Goal: Task Accomplishment & Management: Complete application form

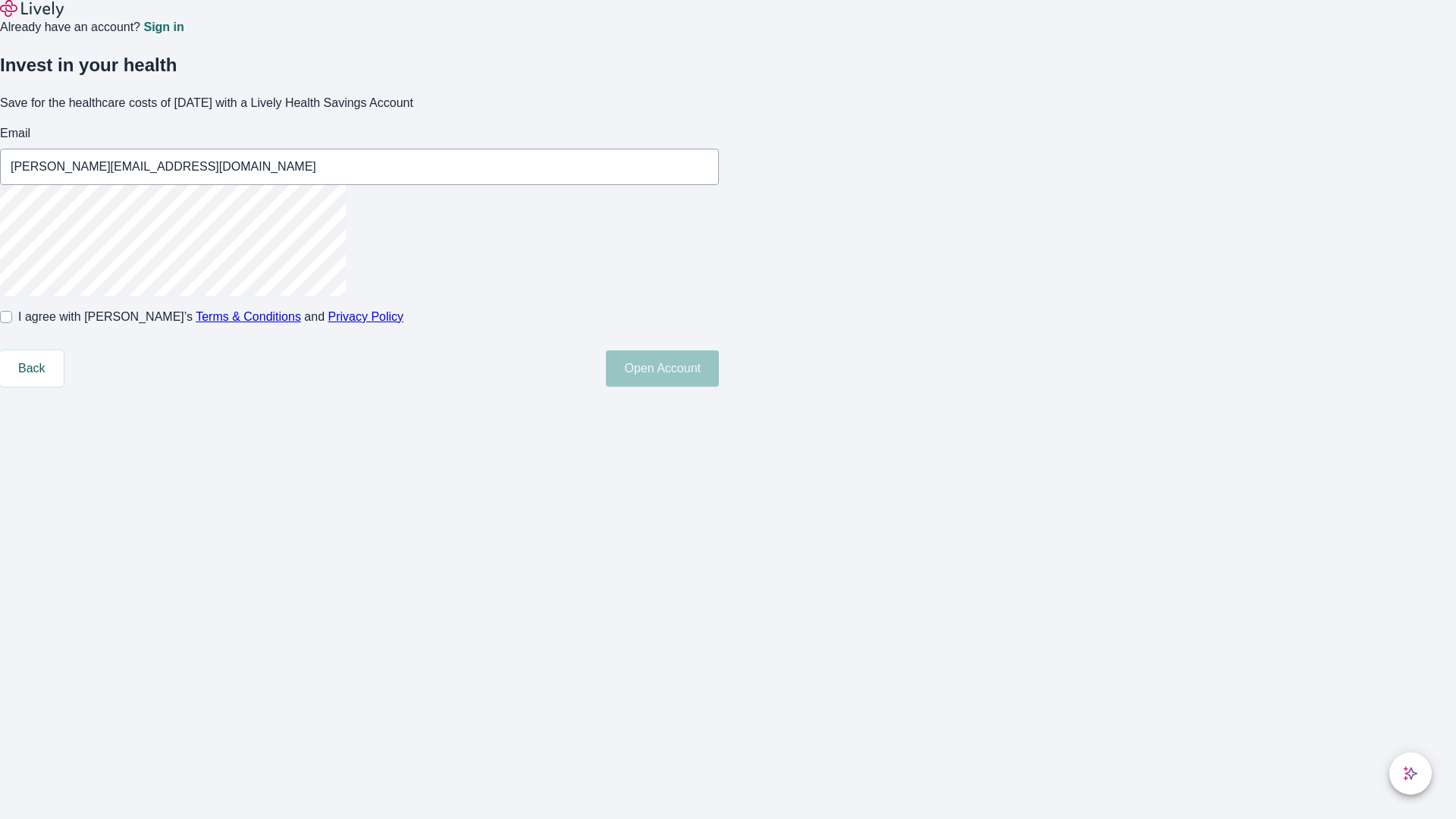
click at [12, 323] on input "I agree with Lively’s Terms & Conditions and Privacy Policy" at bounding box center [6, 318] width 12 height 12
checkbox input "true"
click at [719, 387] on button "Open Account" at bounding box center [662, 368] width 113 height 36
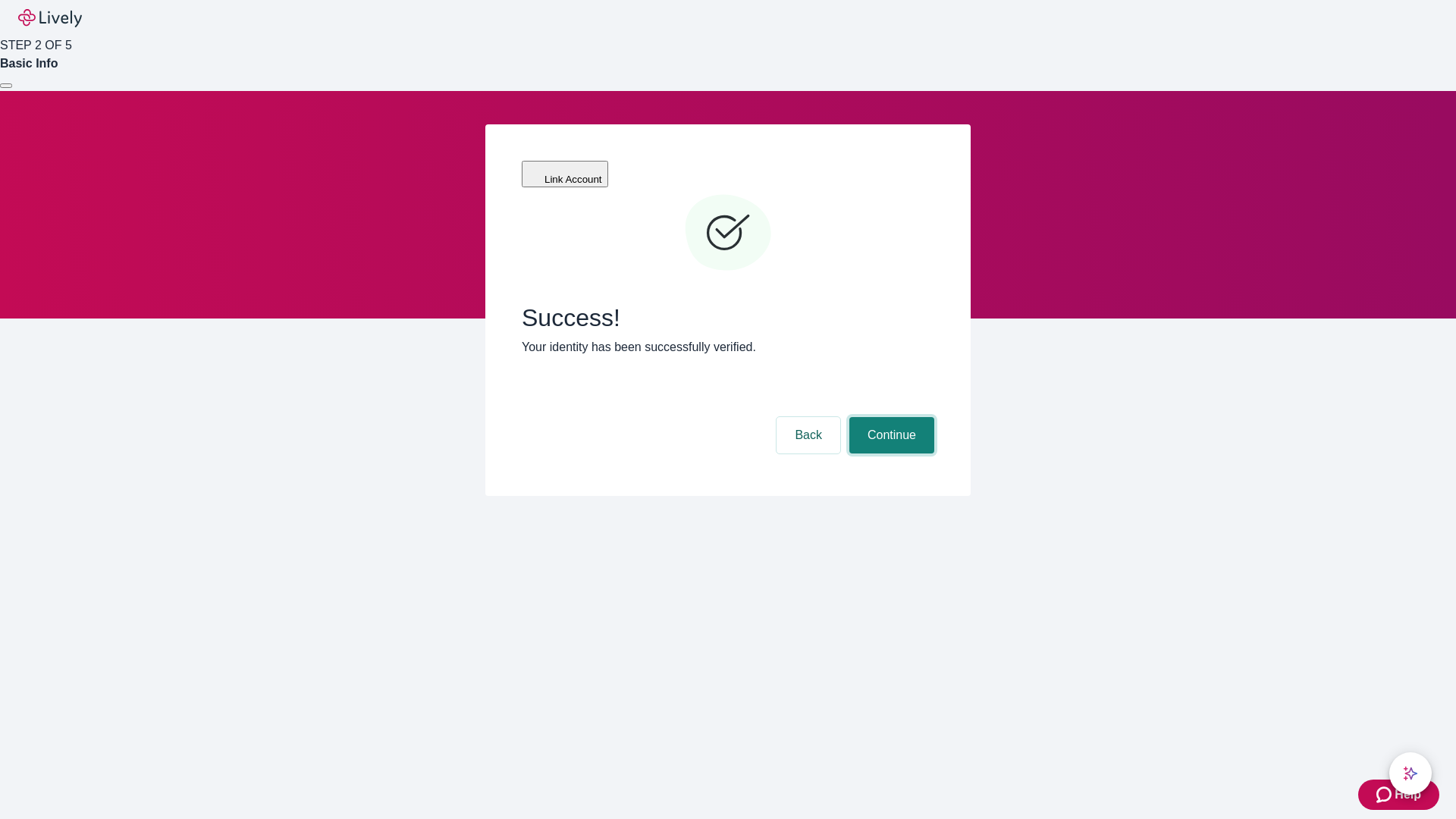
click at [889, 417] on button "Continue" at bounding box center [892, 435] width 85 height 36
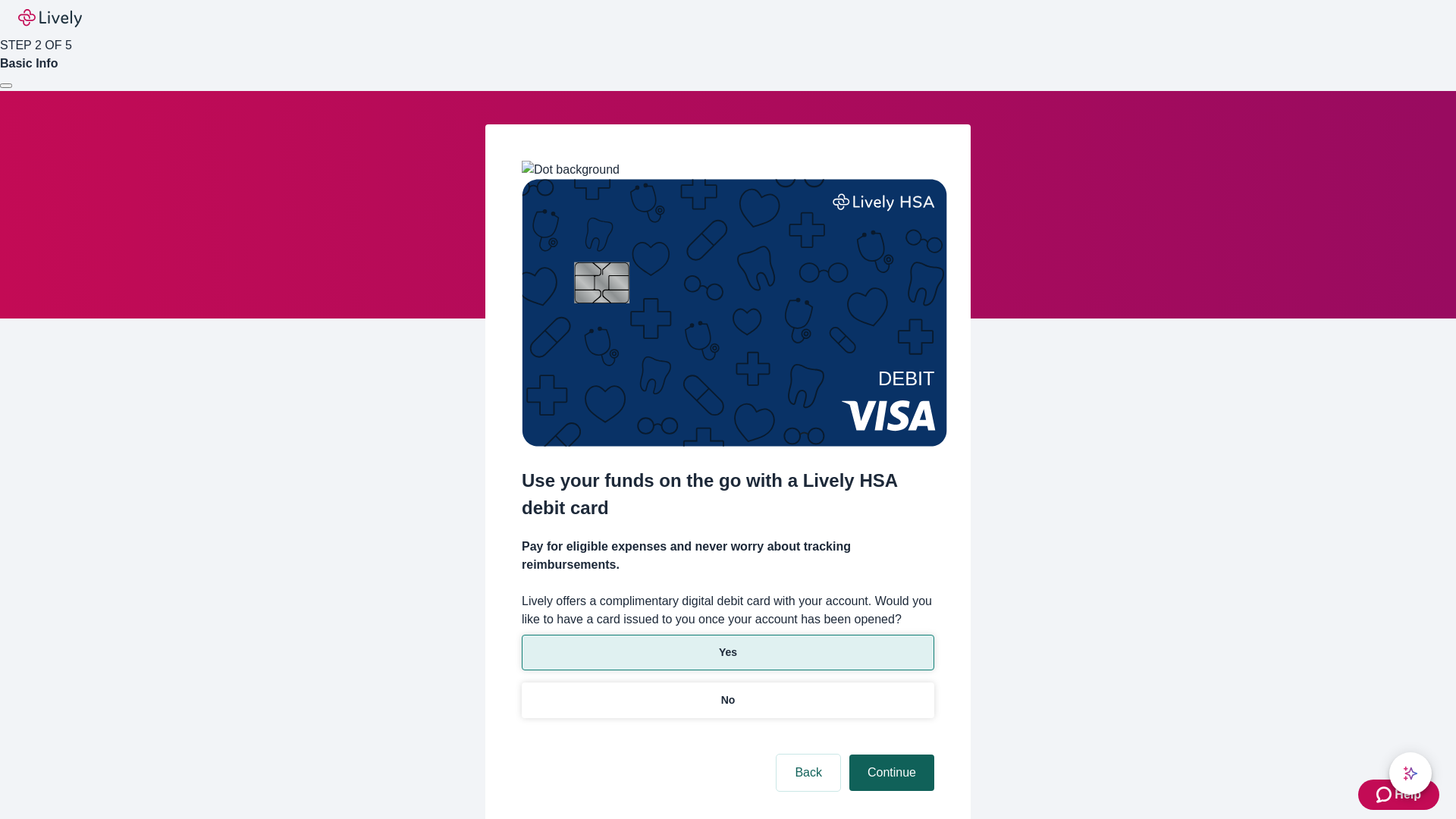
click at [728, 645] on p "Yes" at bounding box center [728, 653] width 19 height 16
click at [889, 754] on button "Continue" at bounding box center [892, 772] width 85 height 36
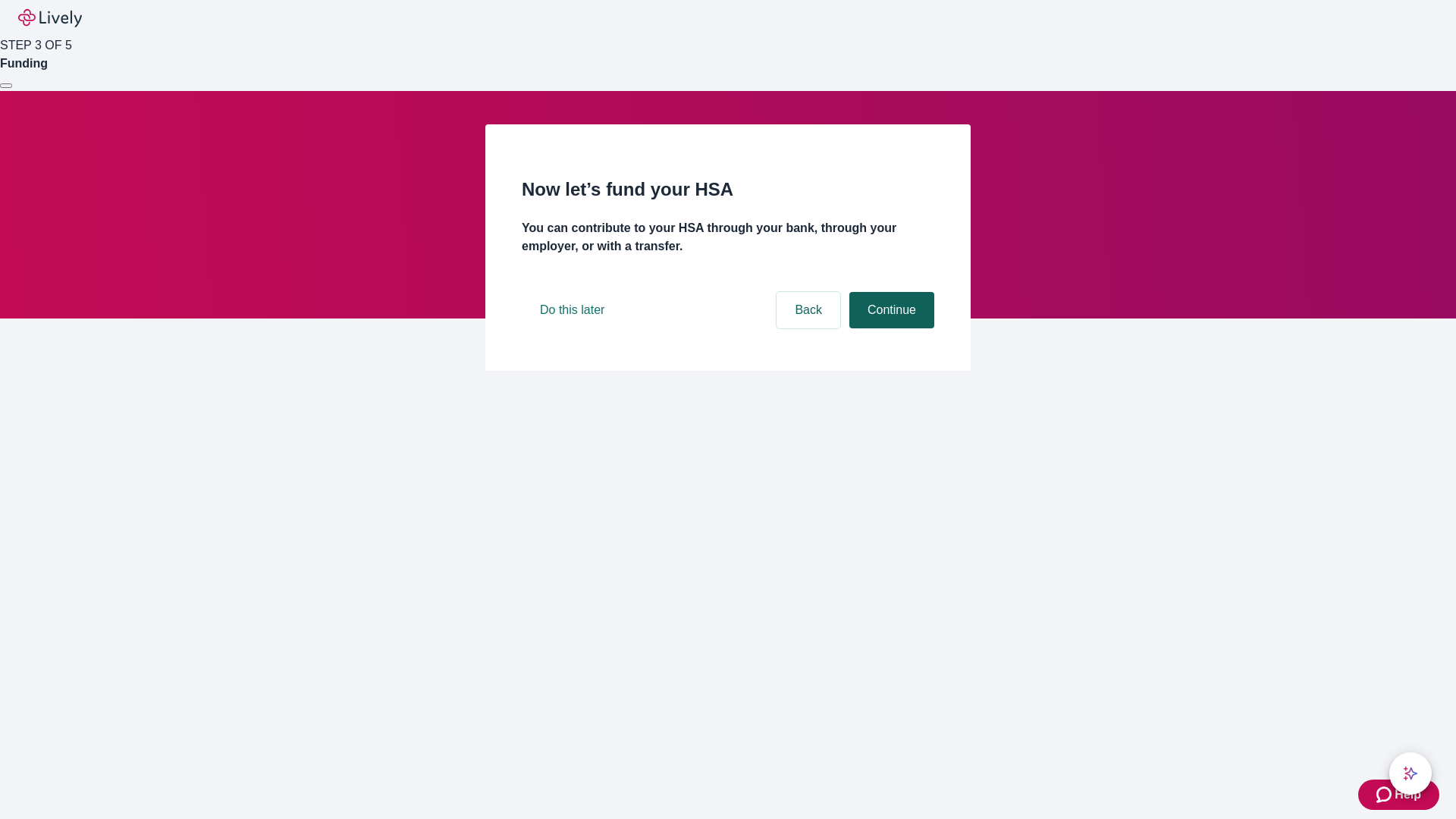
click at [889, 328] on button "Continue" at bounding box center [892, 310] width 85 height 36
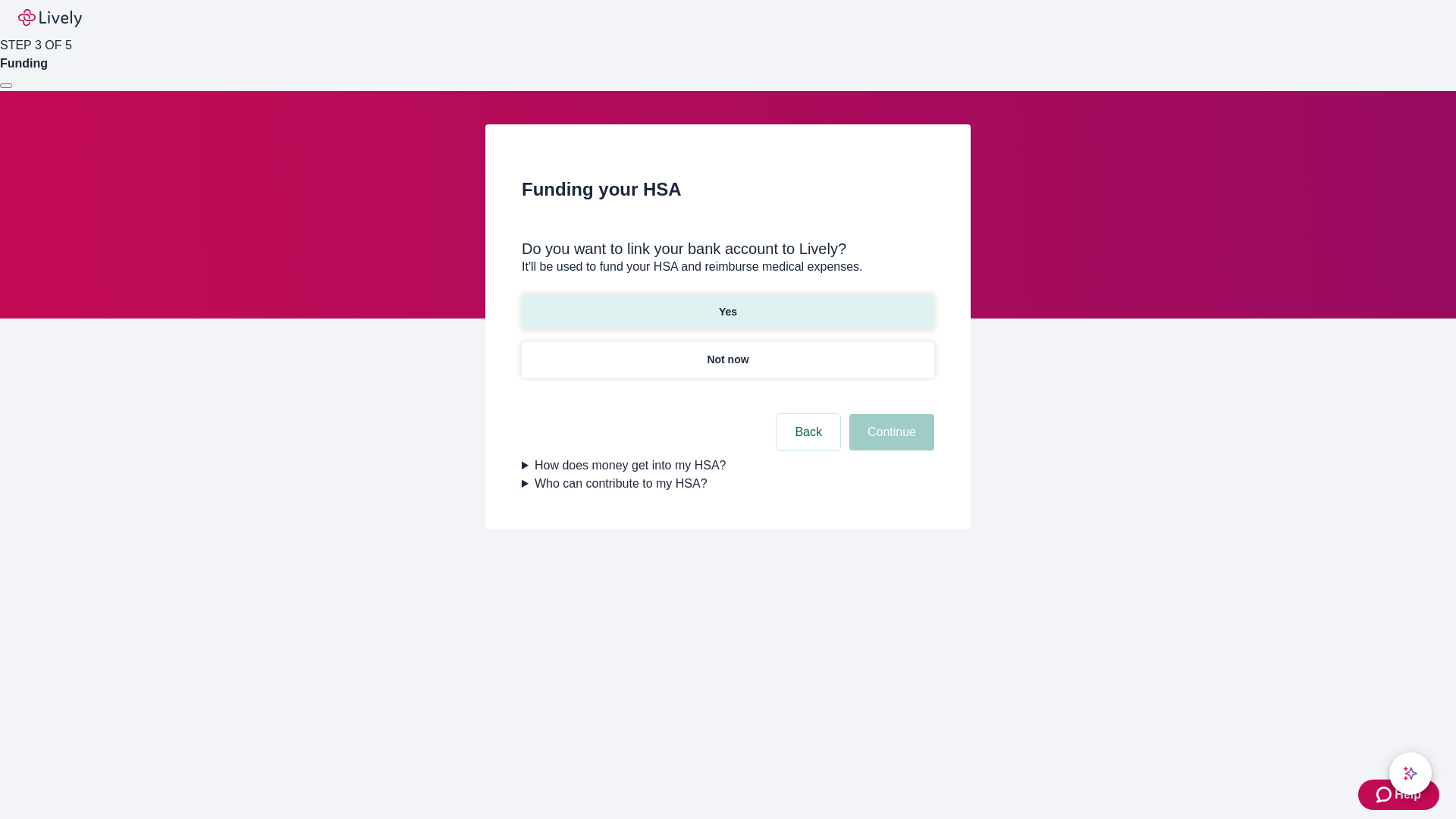
click at [728, 304] on p "Yes" at bounding box center [728, 312] width 19 height 16
click at [889, 414] on button "Continue" at bounding box center [892, 432] width 85 height 36
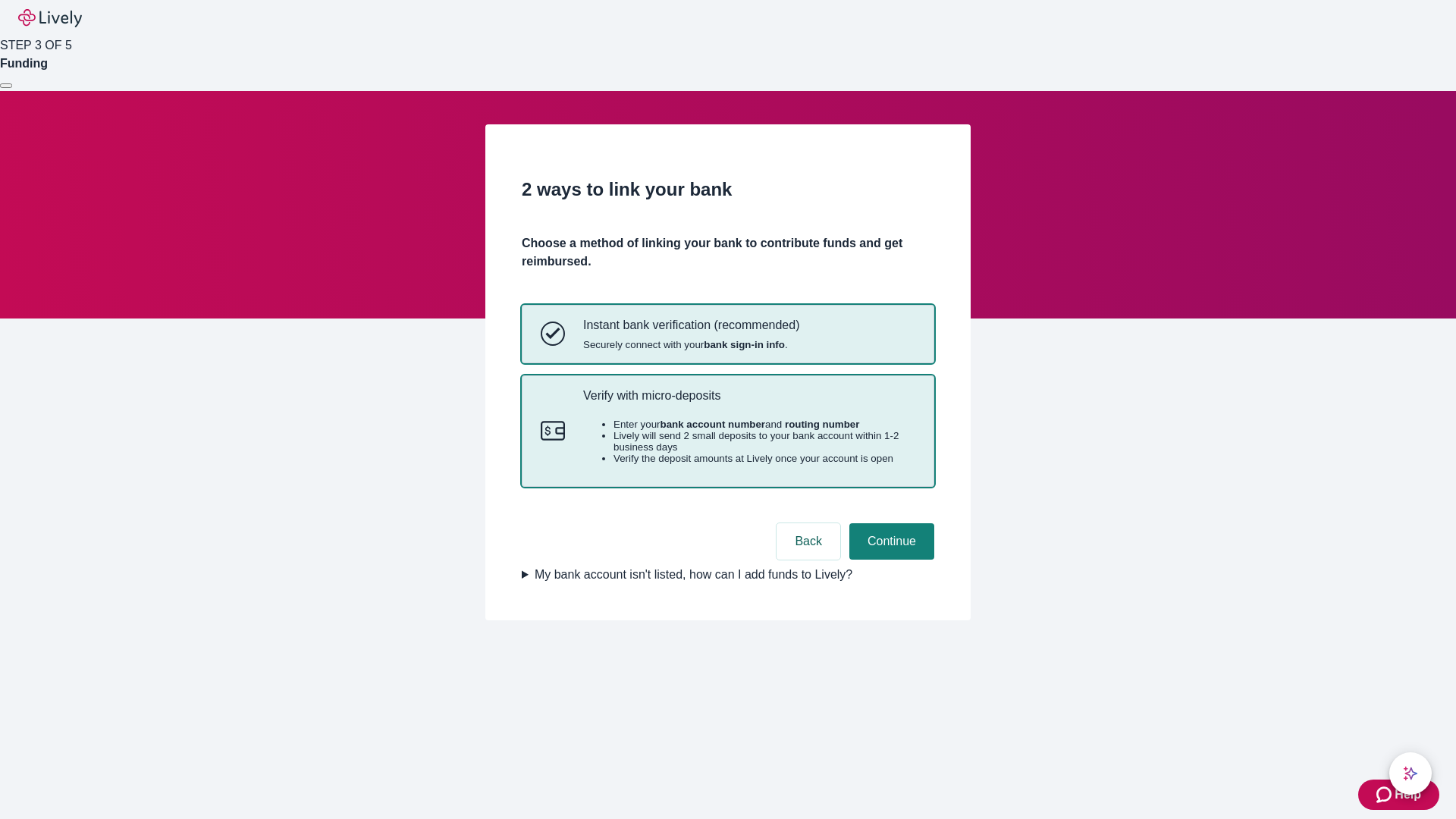
click at [749, 402] on p "Verify with micro-deposits" at bounding box center [750, 395] width 332 height 14
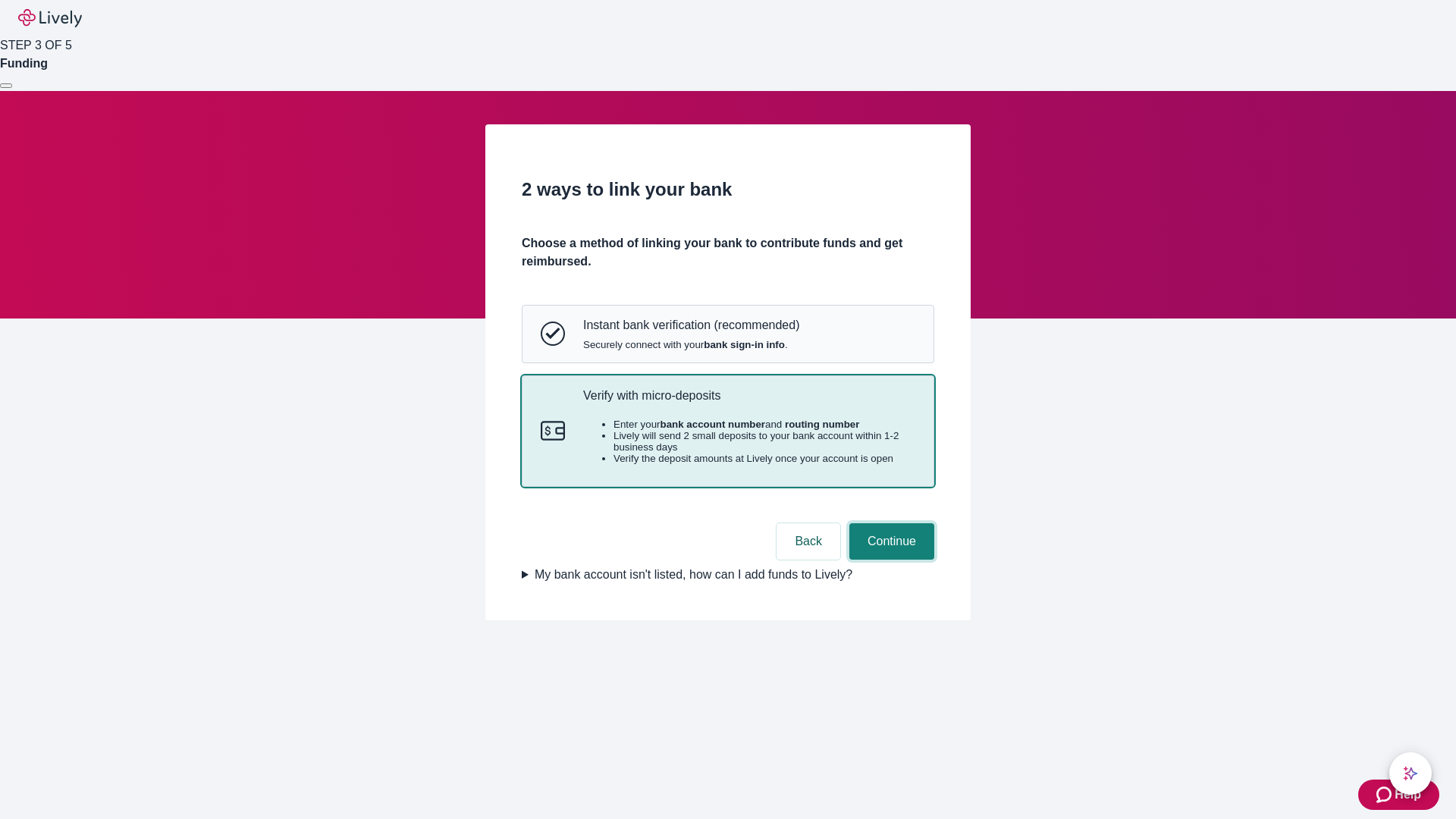
click at [889, 560] on button "Continue" at bounding box center [892, 541] width 85 height 36
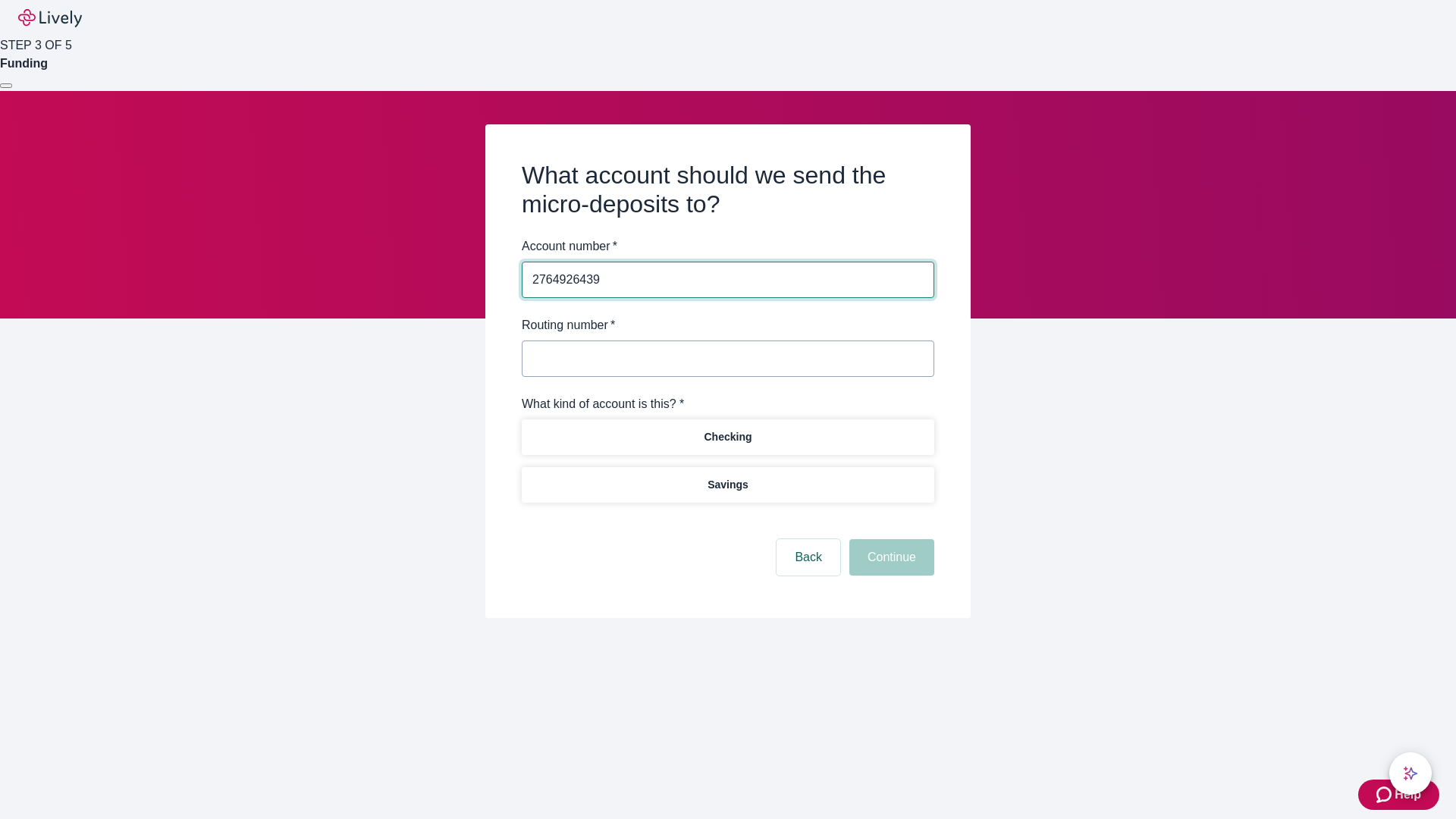
type input "2764926439"
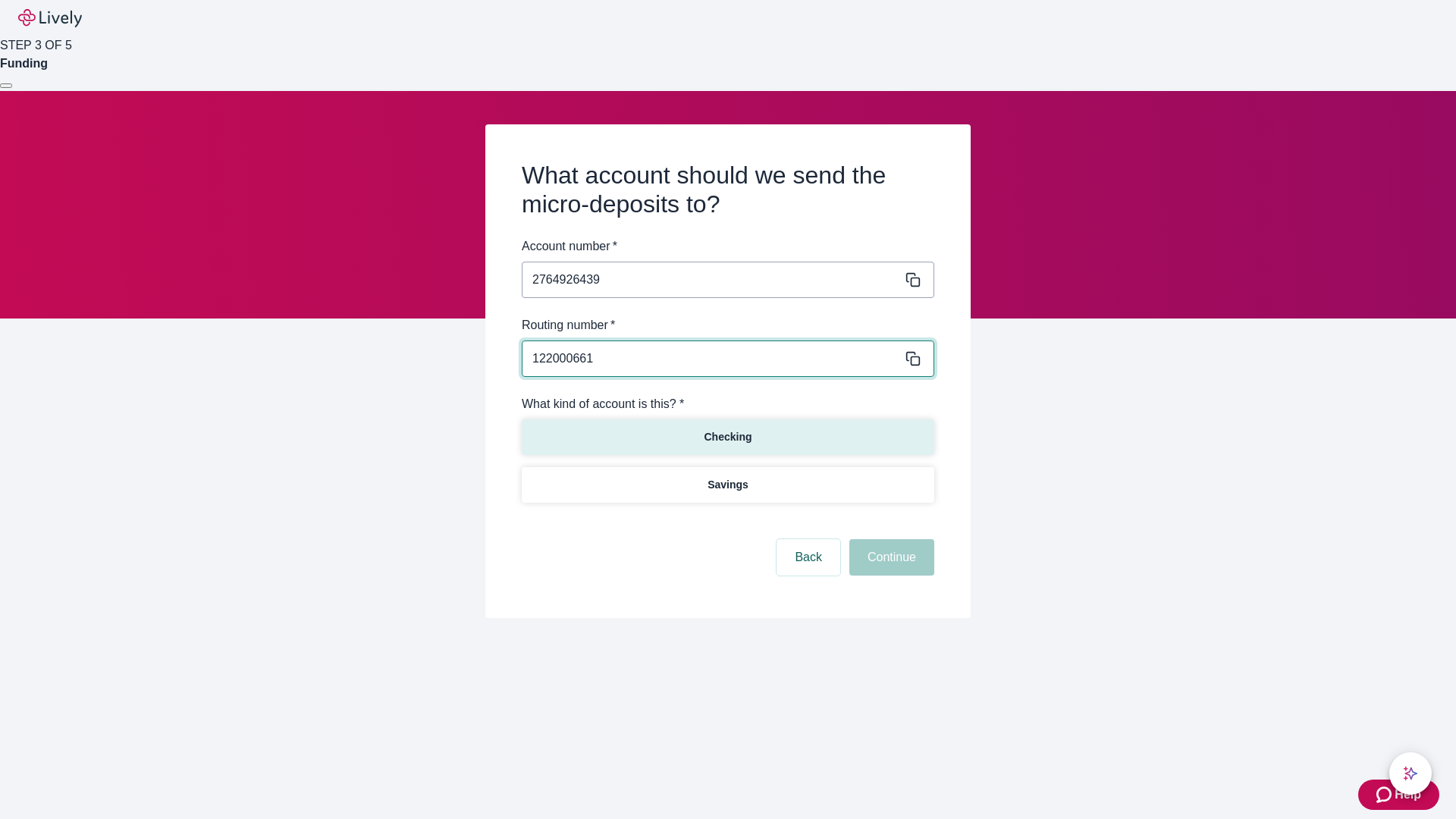
type input "122000661"
click at [728, 436] on p "Checking" at bounding box center [728, 437] width 48 height 16
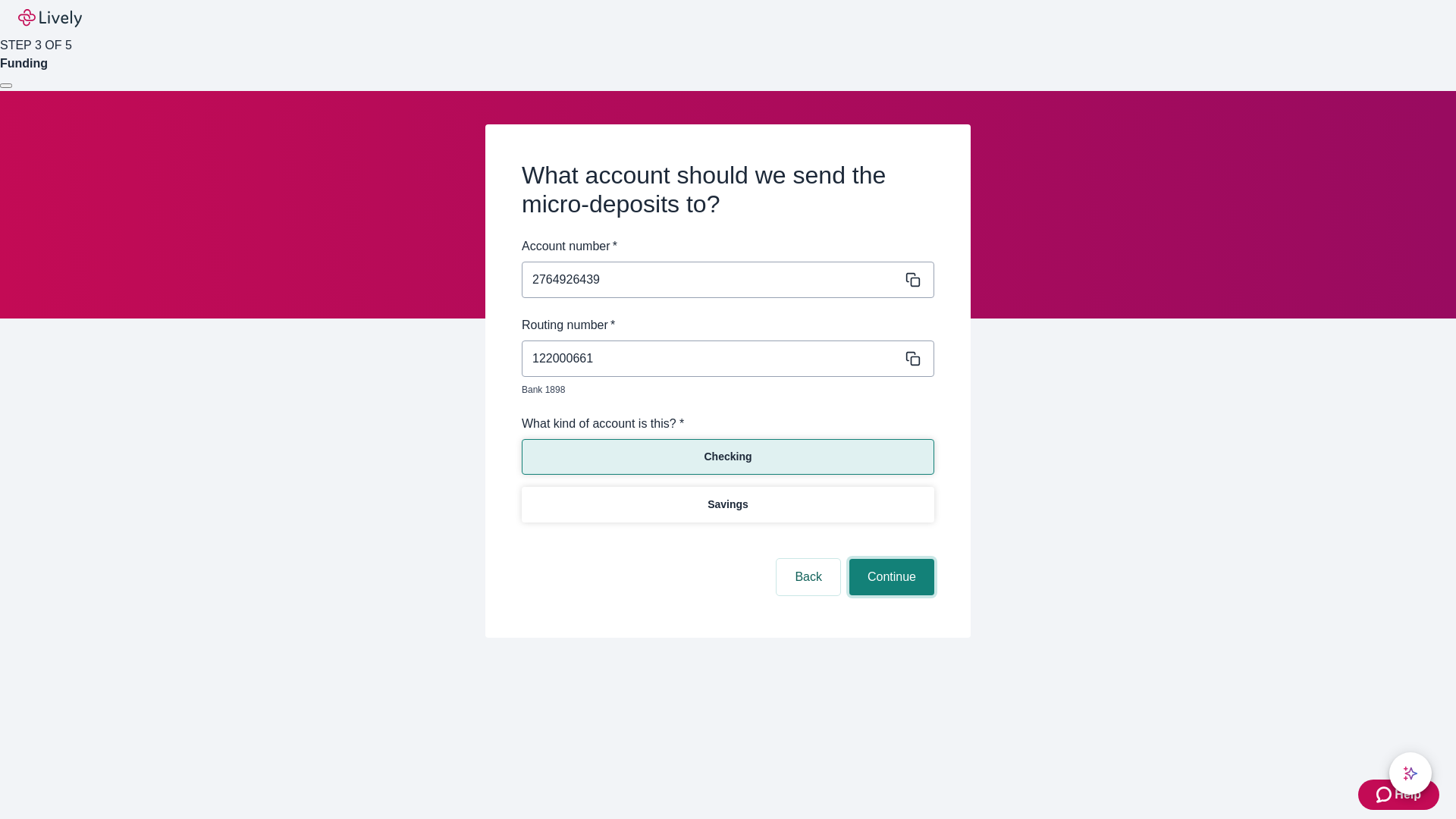
click at [889, 560] on button "Continue" at bounding box center [892, 577] width 85 height 36
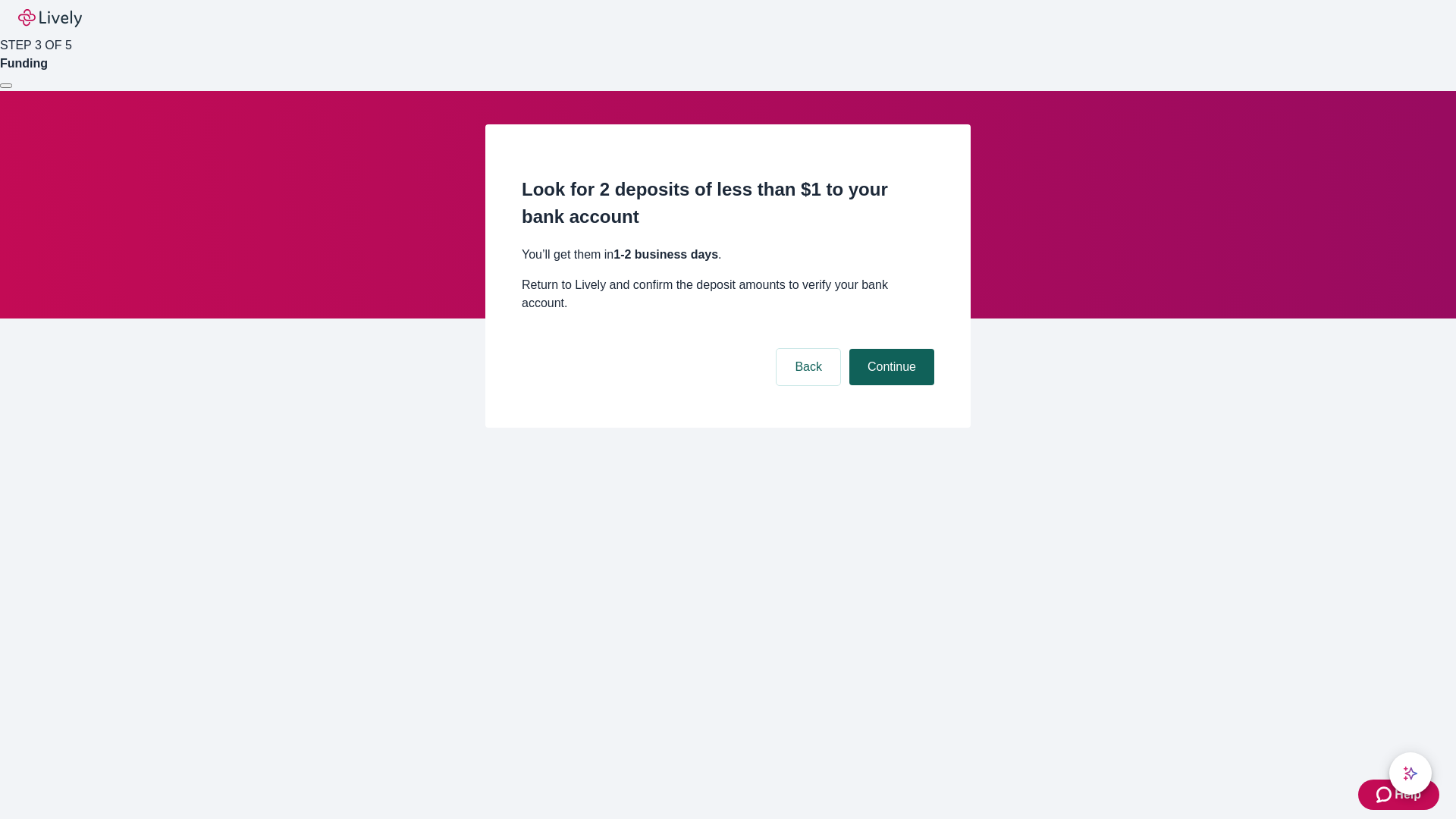
click at [889, 349] on button "Continue" at bounding box center [892, 367] width 85 height 36
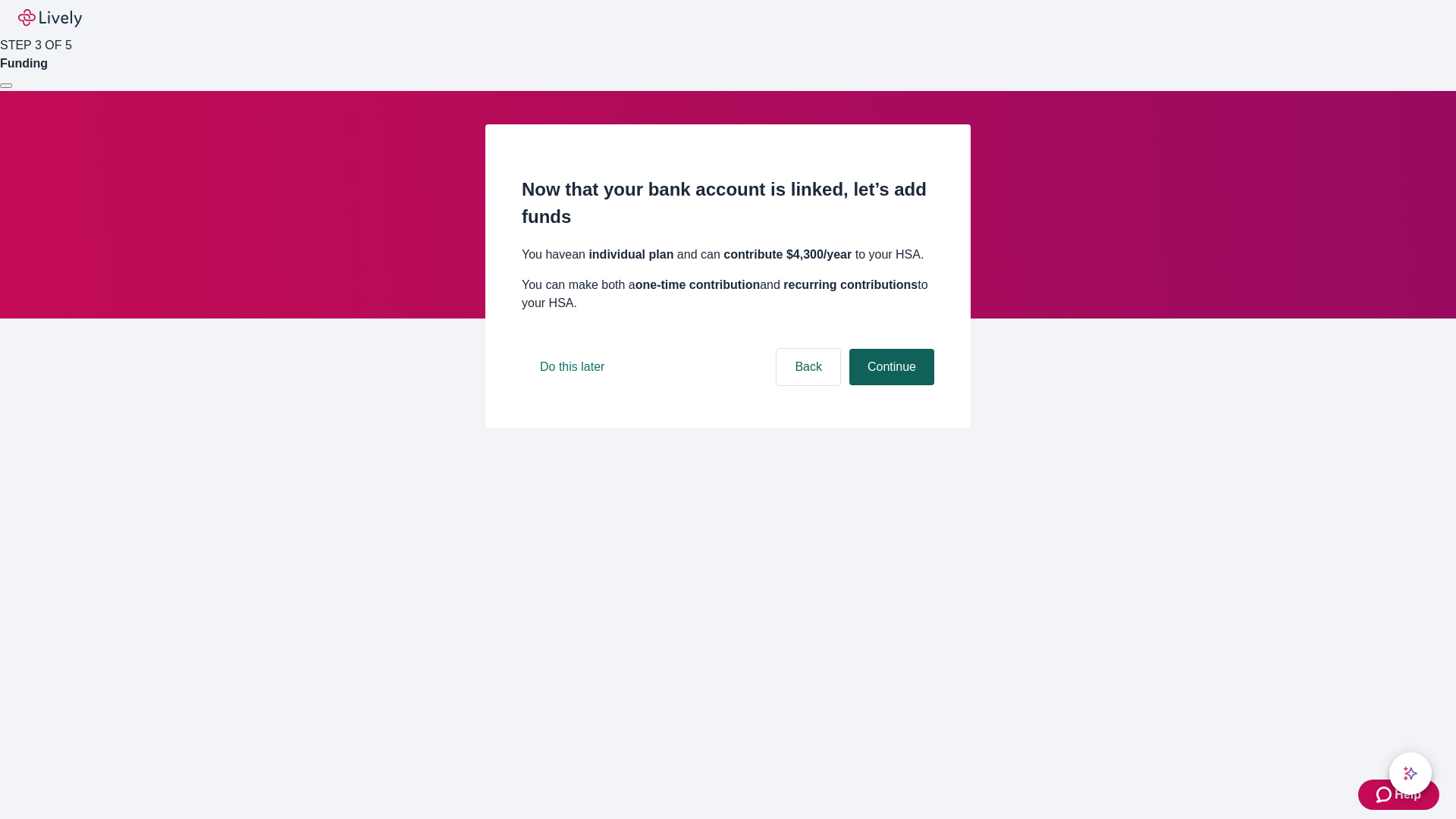
click at [889, 386] on button "Continue" at bounding box center [892, 367] width 85 height 36
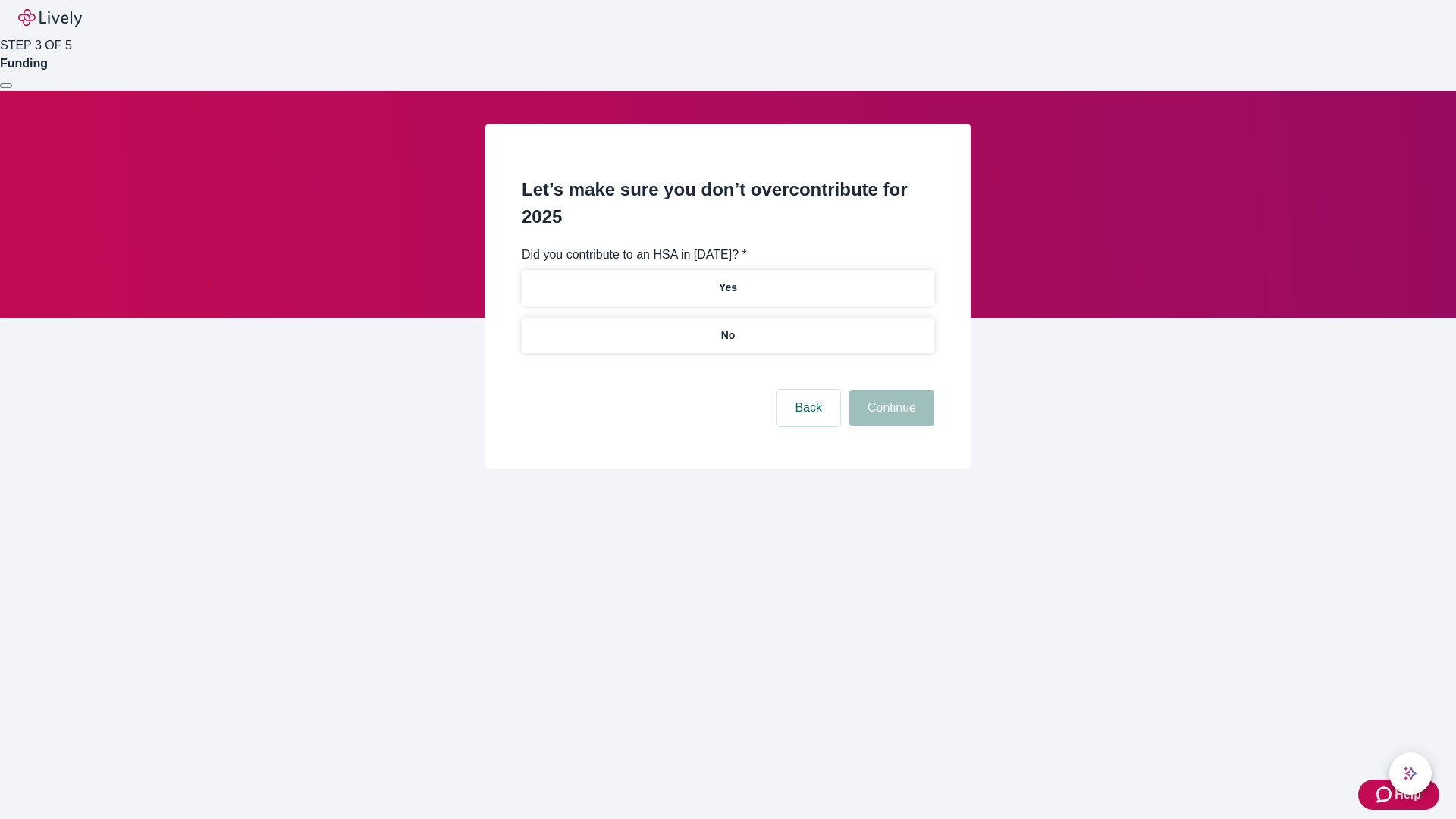
click at [728, 328] on p "No" at bounding box center [728, 336] width 14 height 16
click at [889, 390] on button "Continue" at bounding box center [892, 408] width 85 height 36
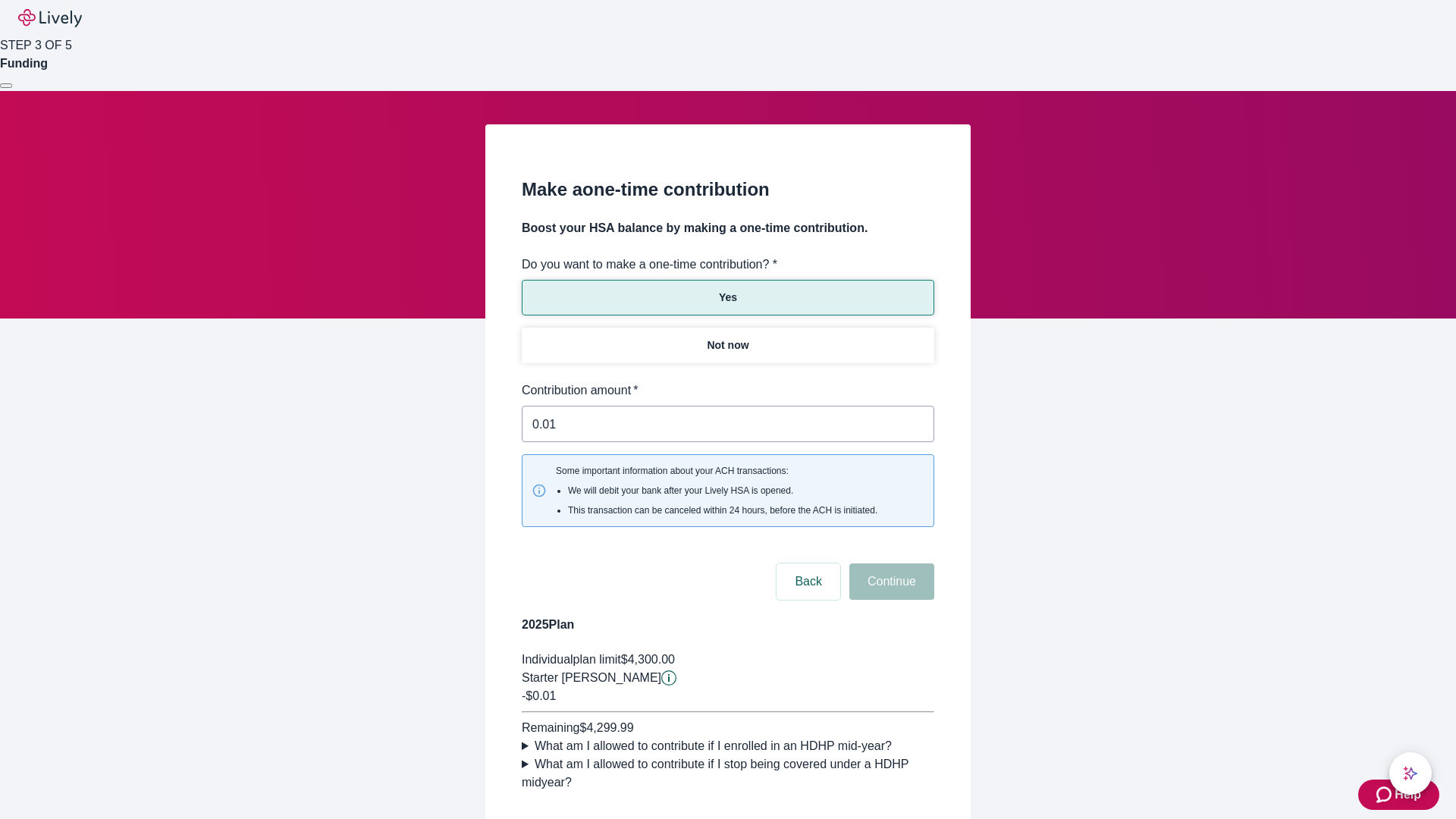
type input "0.01"
click at [889, 563] on button "Continue" at bounding box center [892, 581] width 85 height 36
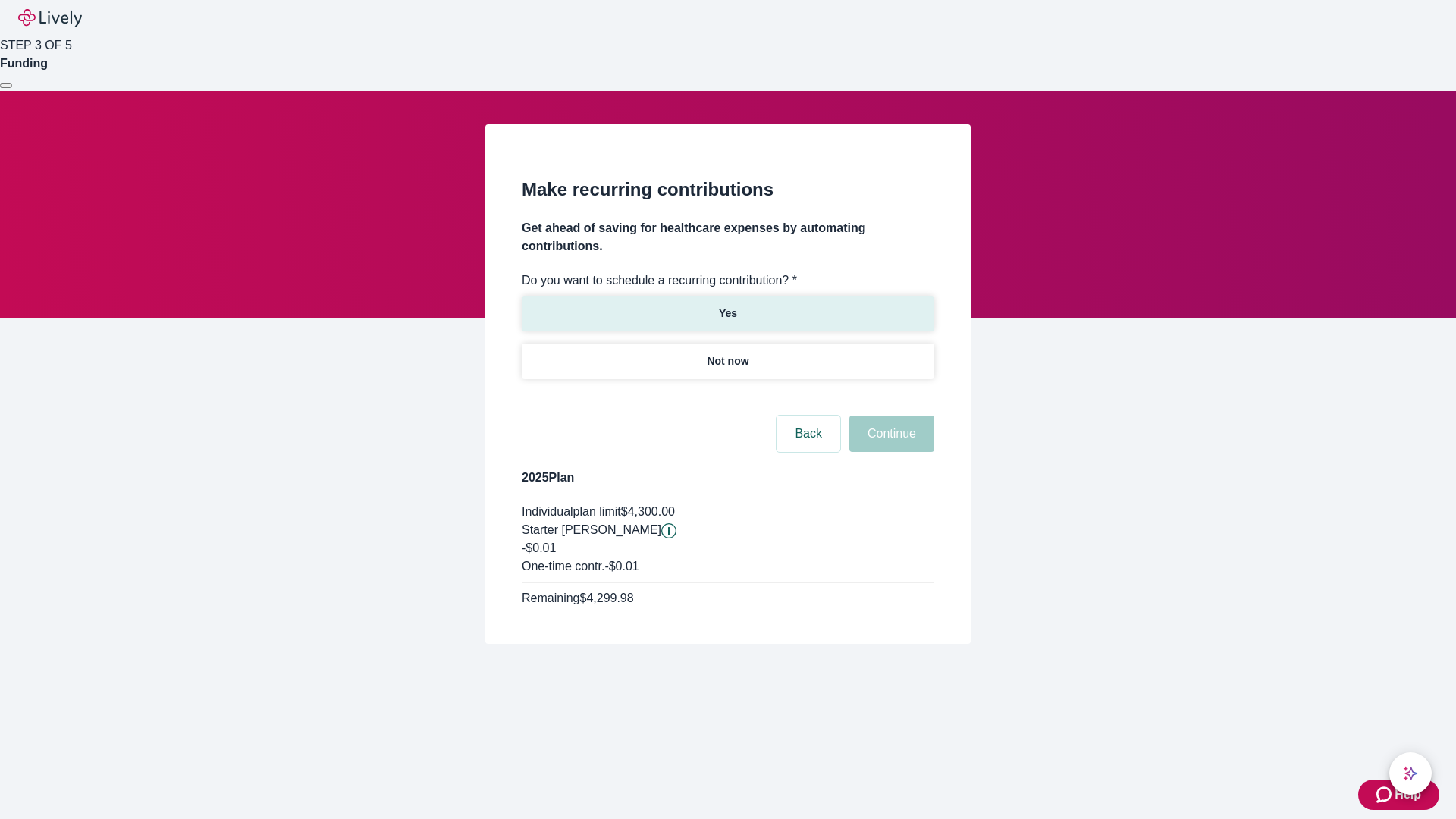
click at [728, 306] on p "Yes" at bounding box center [728, 314] width 19 height 16
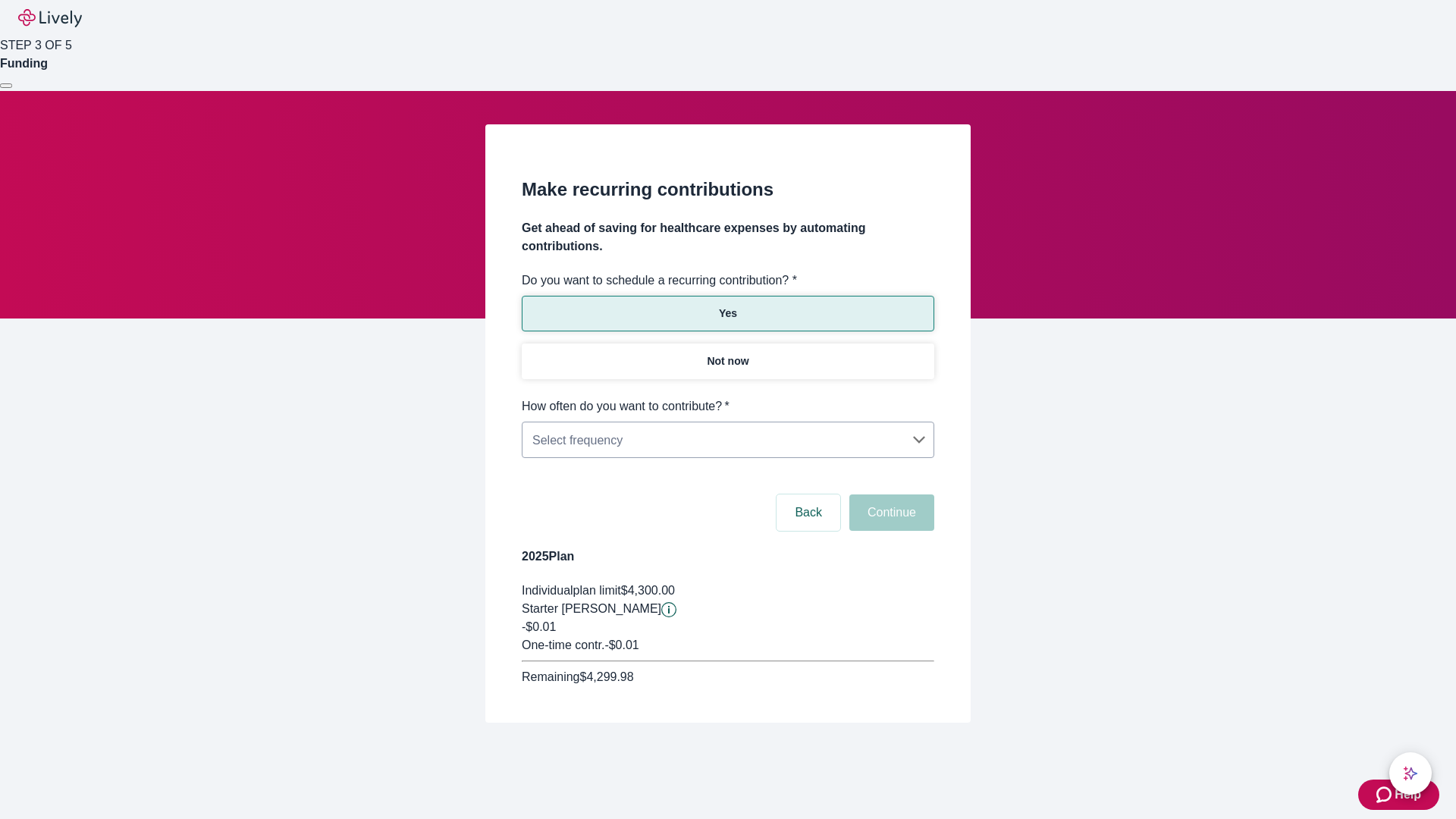
click at [728, 397] on body "Help STEP 3 OF 5 Funding Make recurring contributions Get ahead of saving for h…" at bounding box center [728, 398] width 1456 height 796
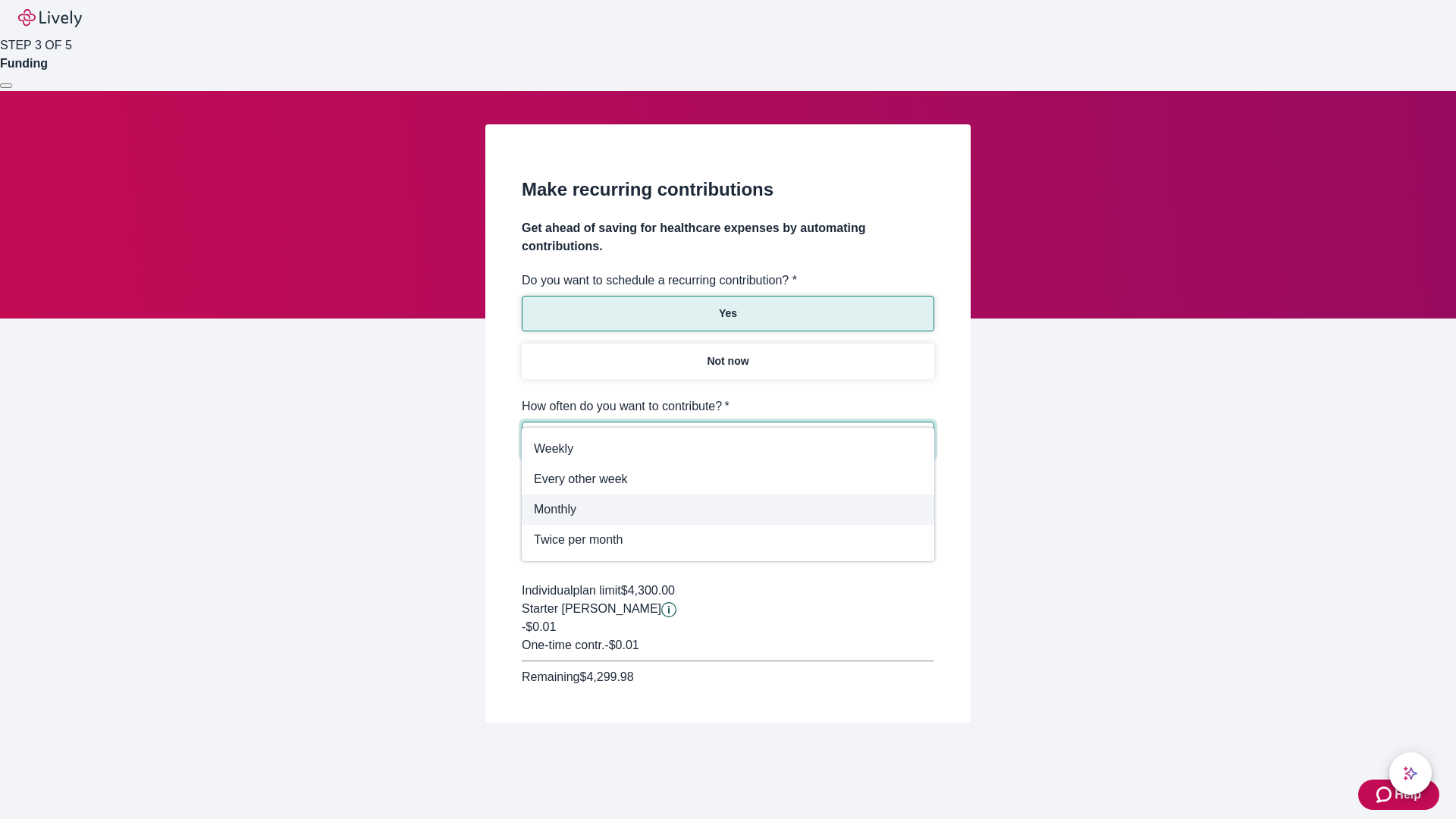
click at [728, 509] on span "Monthly" at bounding box center [728, 509] width 388 height 19
type input "Monthly"
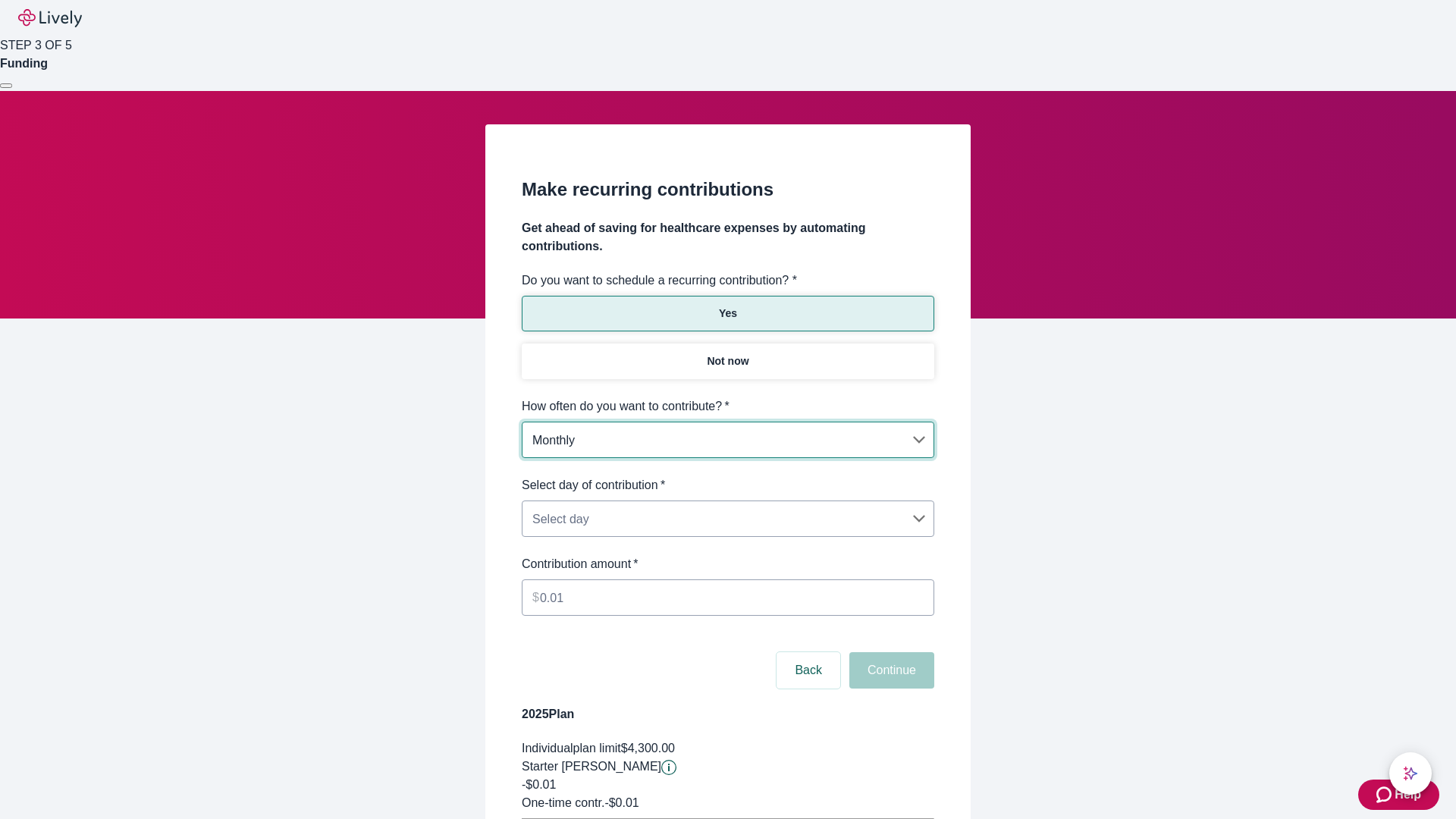
click at [728, 477] on body "Help STEP 3 OF 5 Funding Make recurring contributions Get ahead of saving for h…" at bounding box center [728, 477] width 1456 height 953
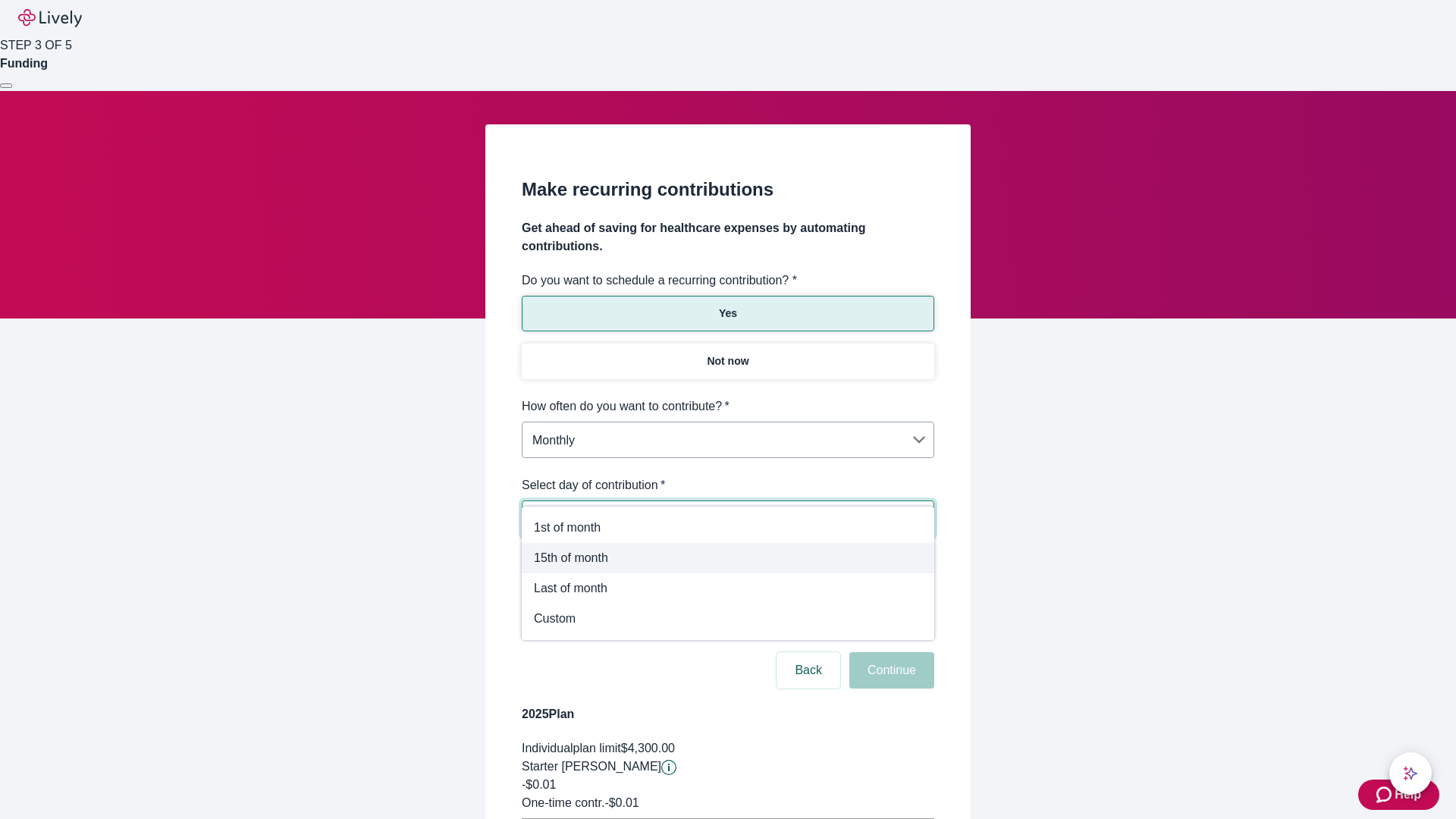
click at [728, 558] on span "15th of month" at bounding box center [728, 558] width 388 height 19
type input "Monthly15th"
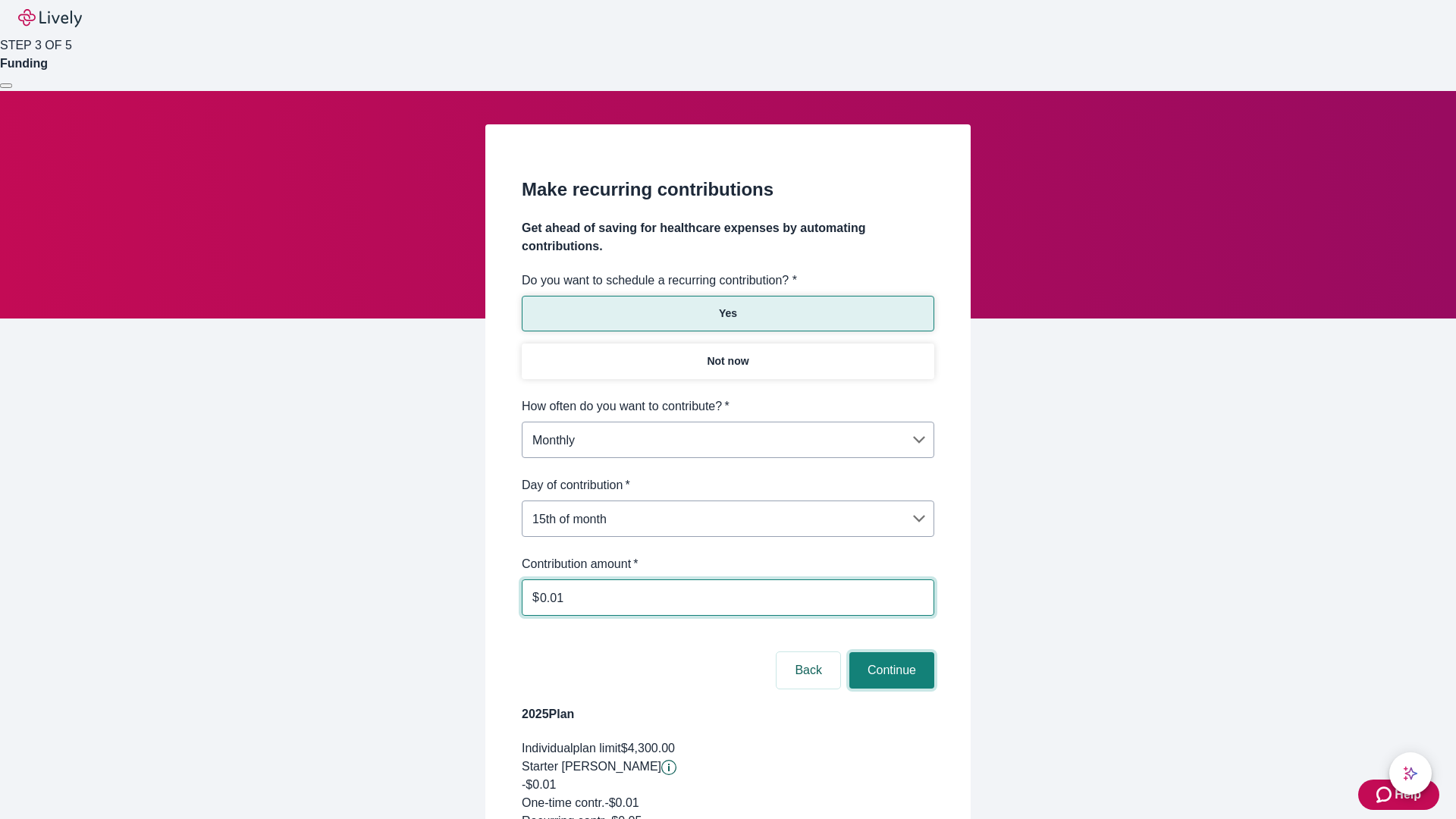
click at [889, 653] on button "Continue" at bounding box center [892, 670] width 85 height 36
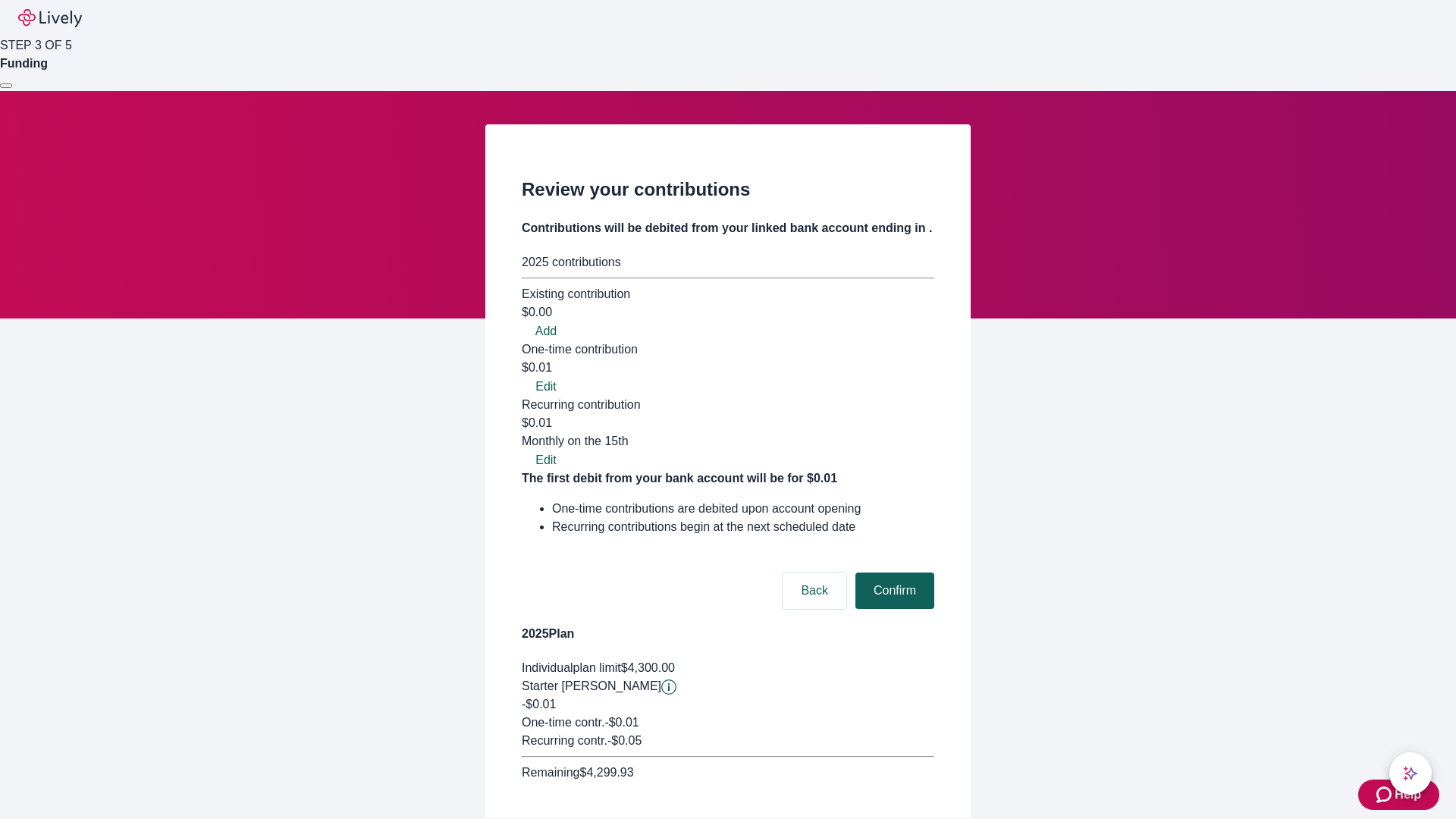
click at [893, 573] on button "Confirm" at bounding box center [895, 591] width 79 height 36
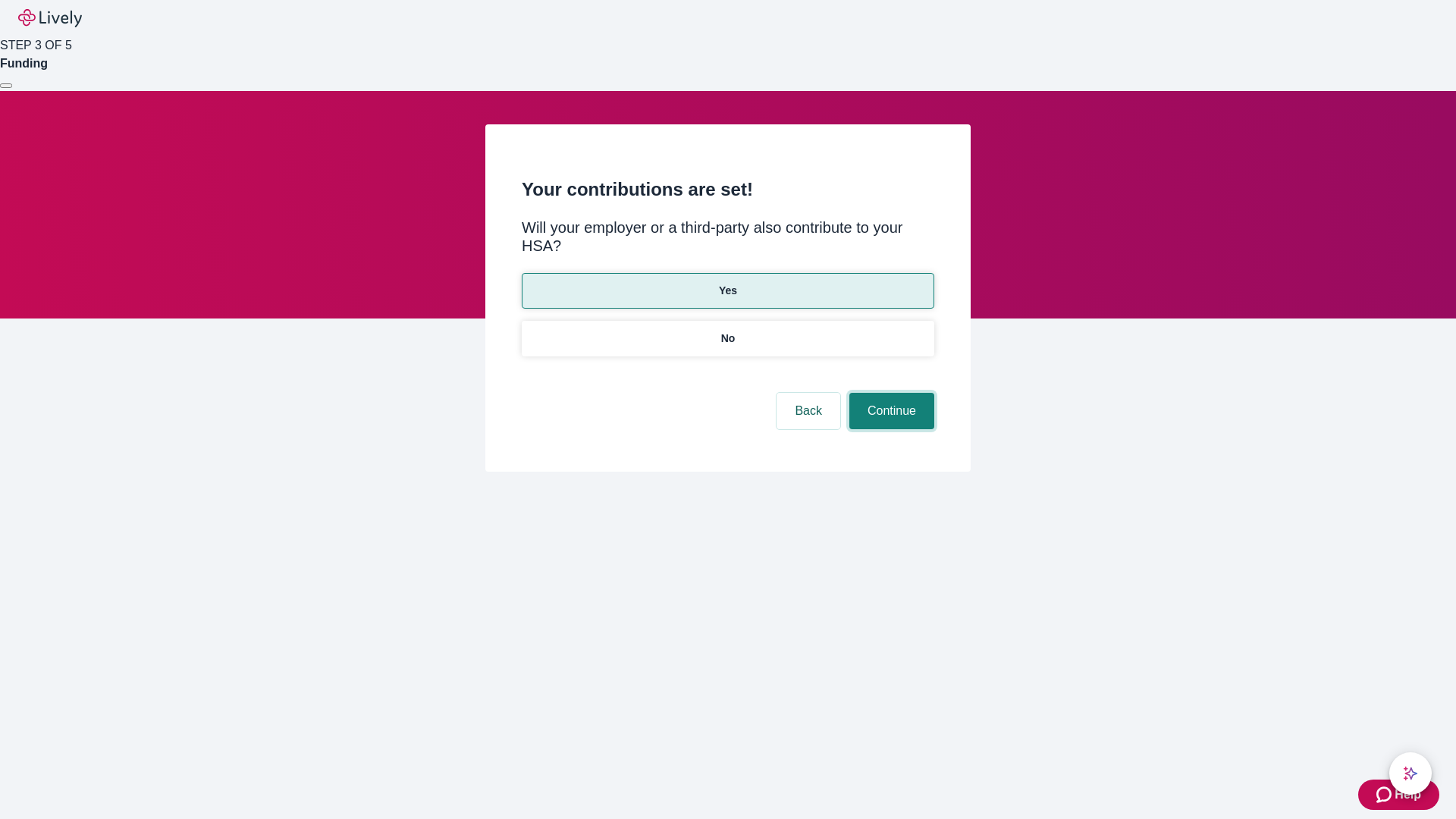
click at [889, 393] on button "Continue" at bounding box center [892, 410] width 85 height 36
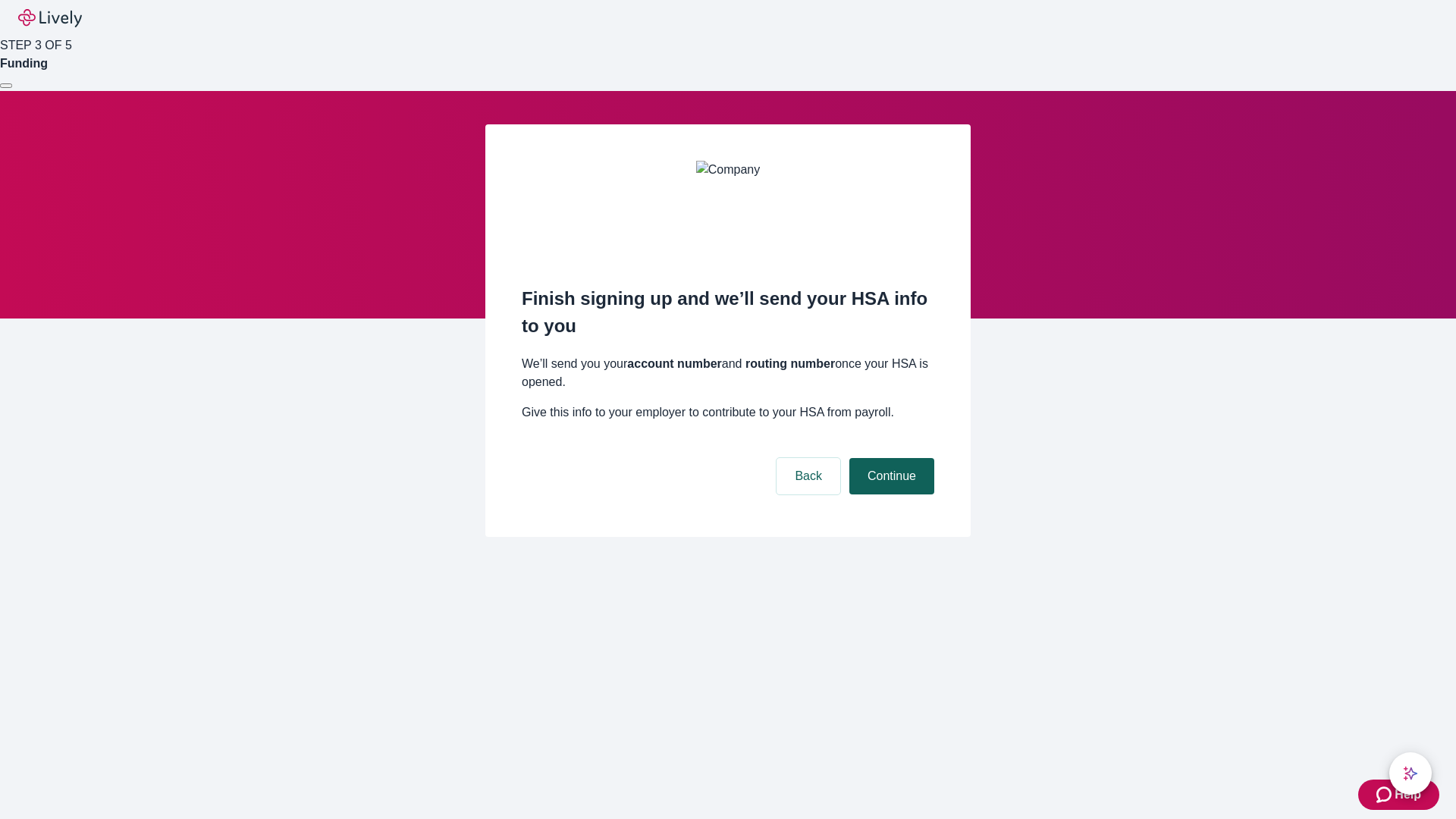
click at [889, 458] on button "Continue" at bounding box center [892, 476] width 85 height 36
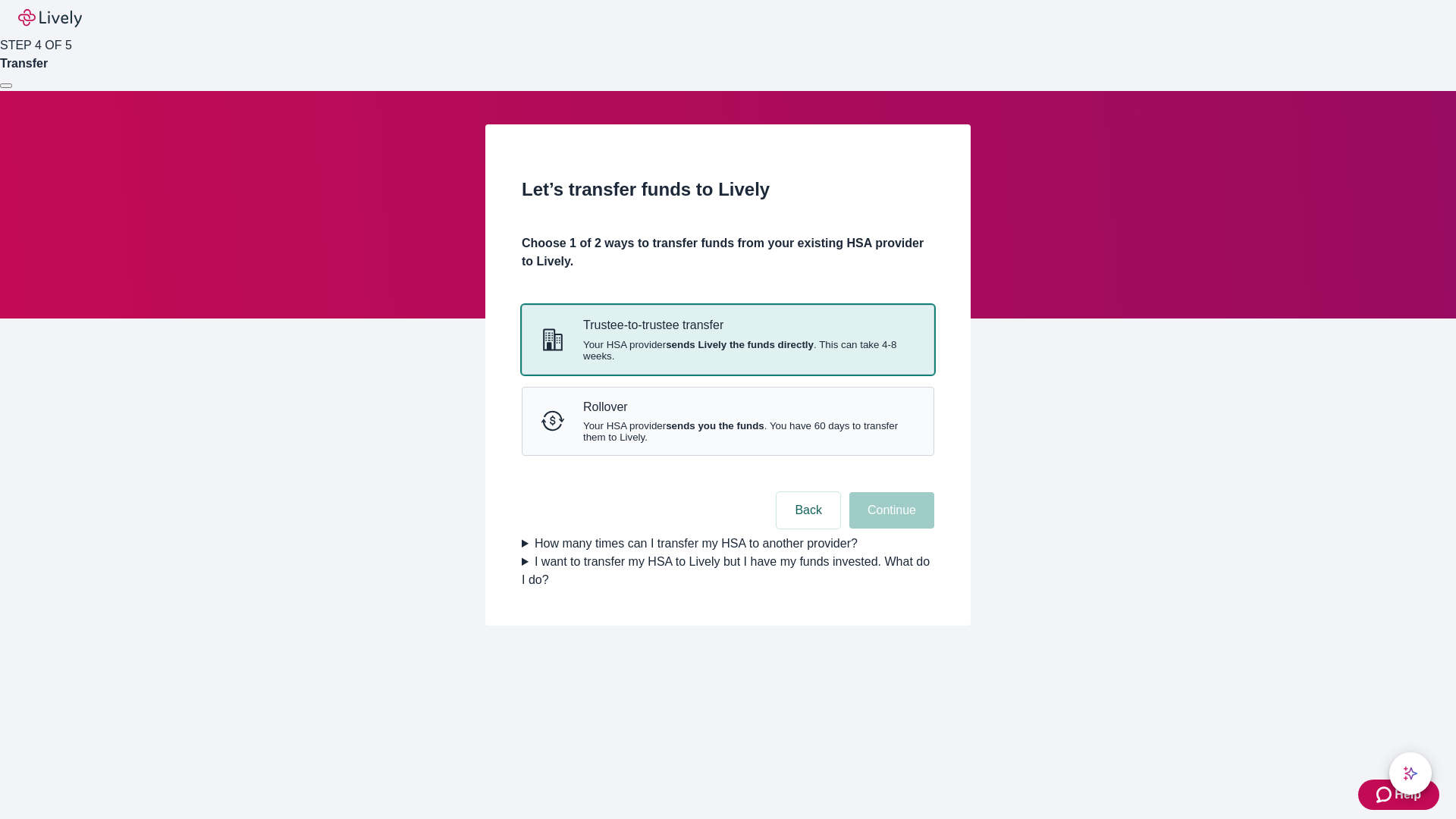
click at [728, 350] on strong "sends Lively the funds directly" at bounding box center [739, 344] width 148 height 11
click at [889, 529] on button "Continue" at bounding box center [892, 510] width 85 height 36
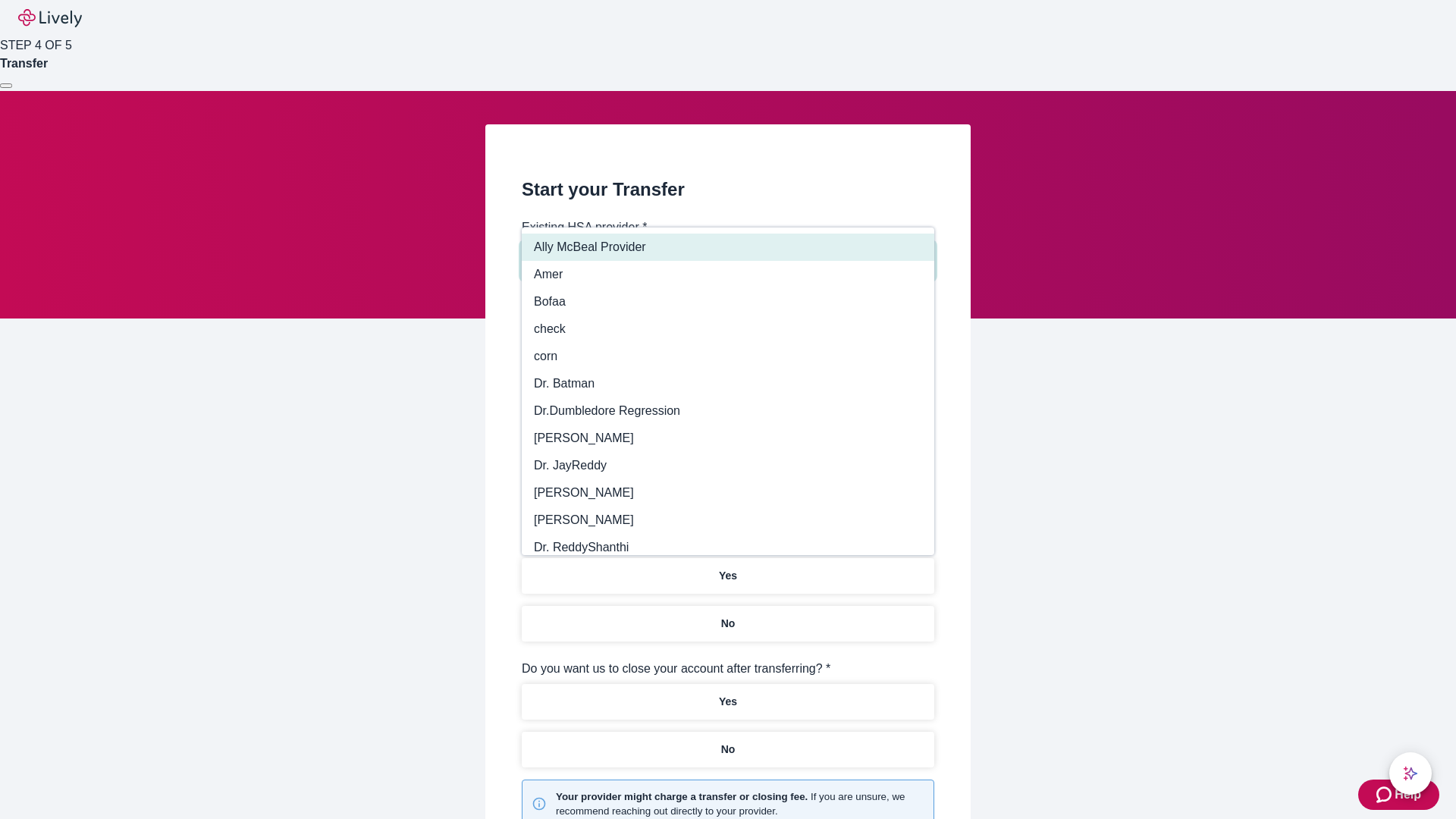
type input "Other"
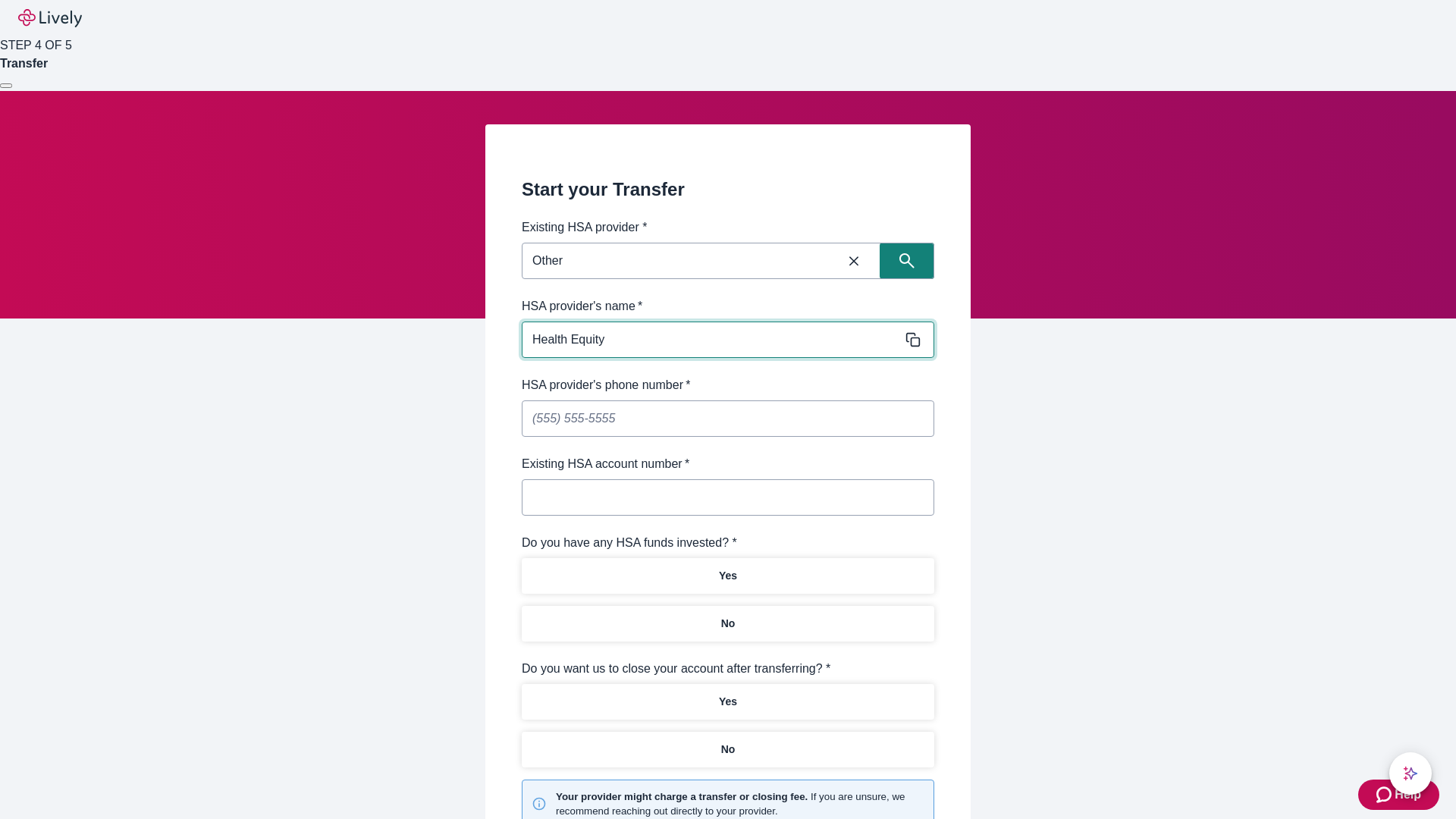
type input "Health Equity"
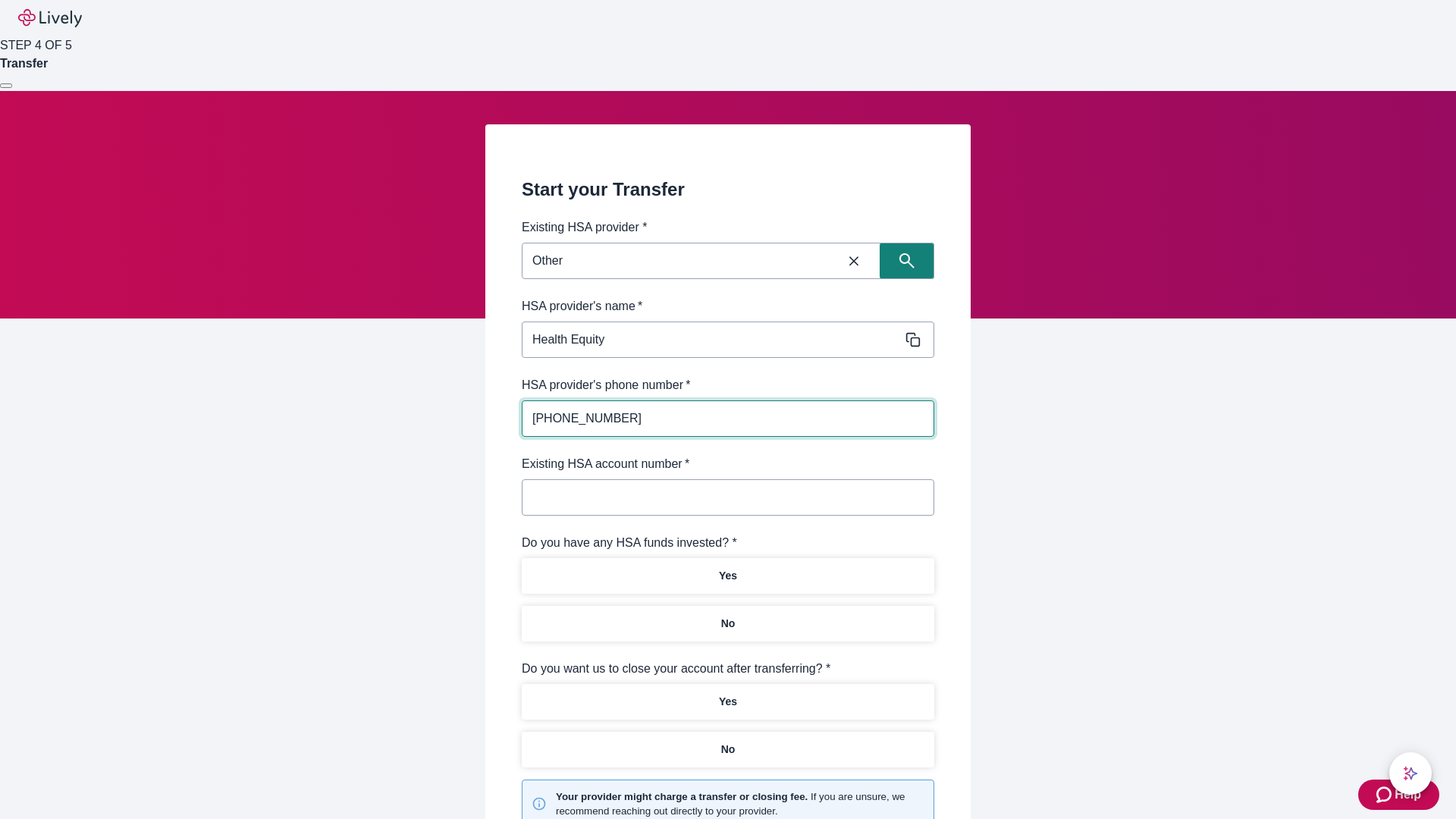
type input "[PHONE_NUMBER]"
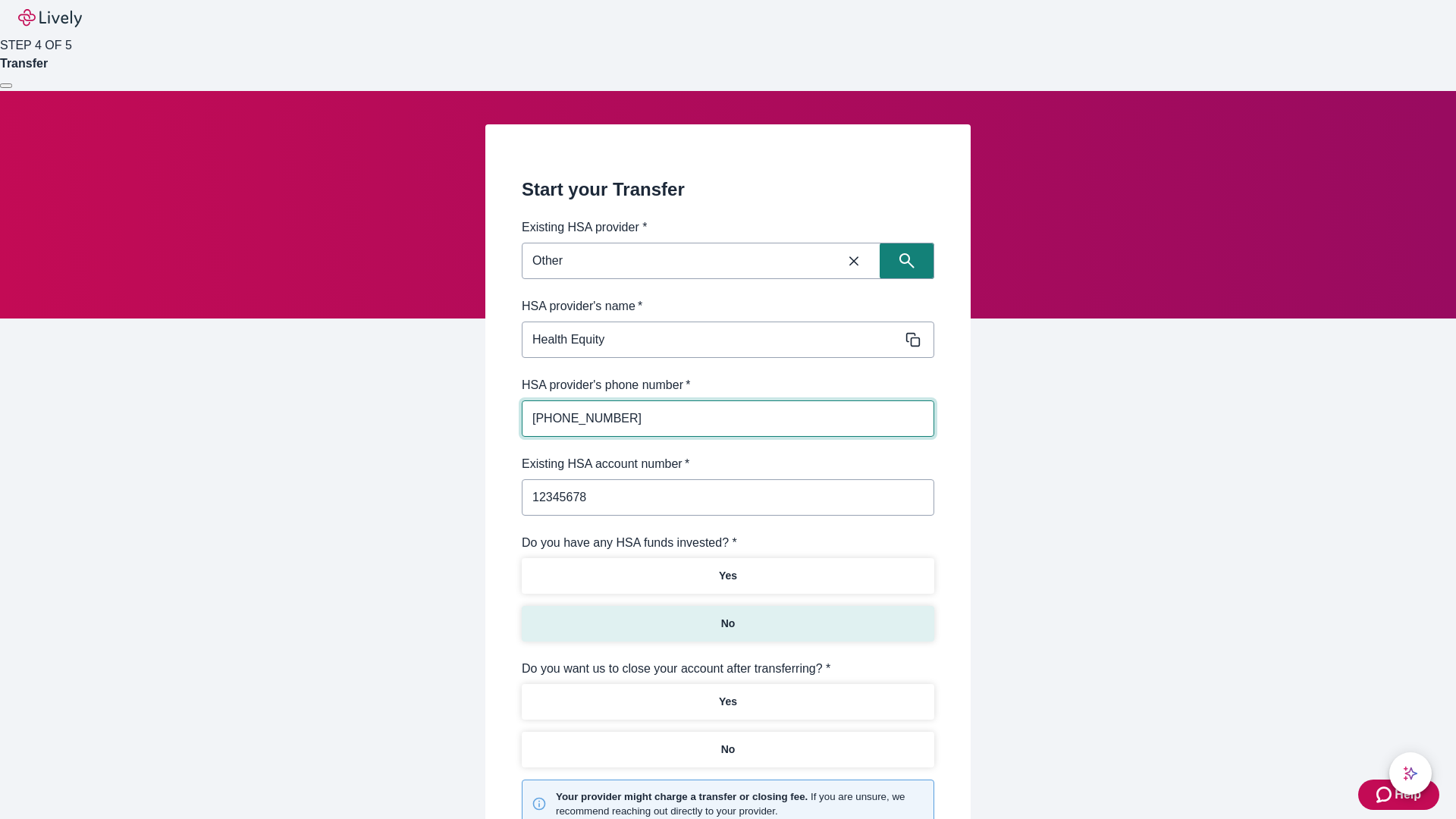
type input "12345678"
click at [728, 616] on p "No" at bounding box center [728, 624] width 14 height 16
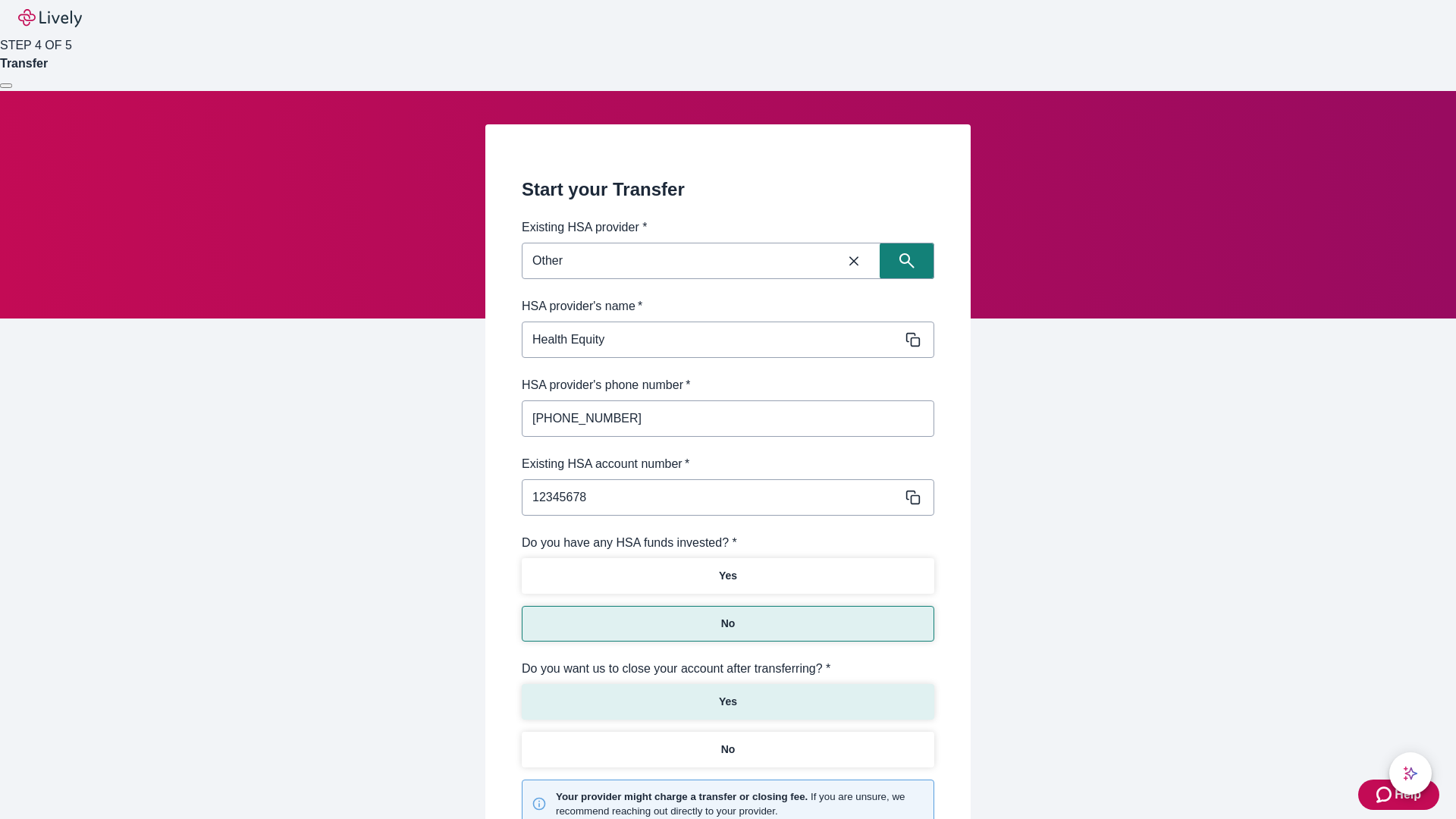
click at [728, 694] on p "Yes" at bounding box center [728, 702] width 19 height 16
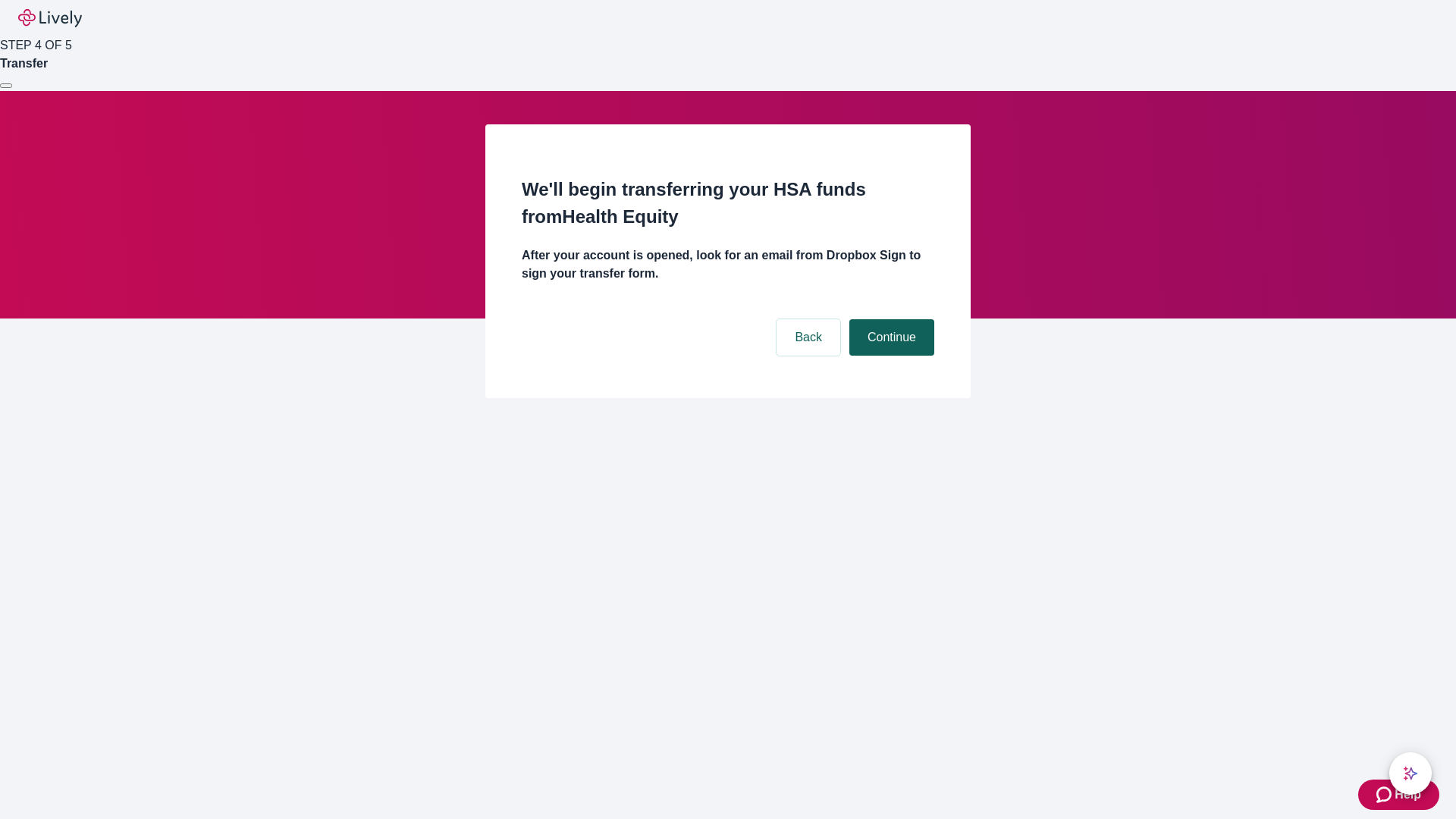
click at [889, 319] on button "Continue" at bounding box center [892, 337] width 85 height 36
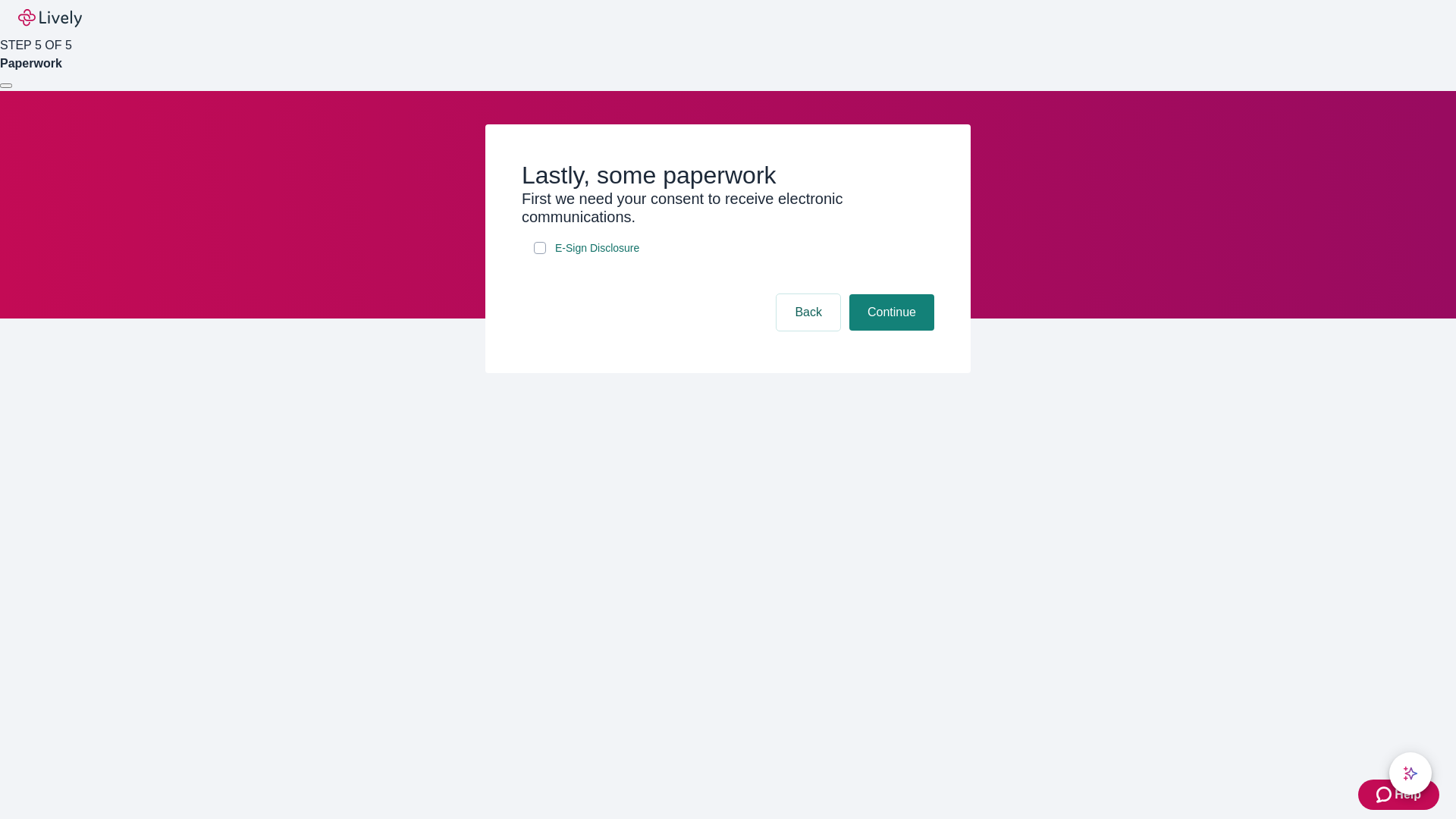
click at [540, 254] on input "E-Sign Disclosure" at bounding box center [540, 249] width 12 height 12
checkbox input "true"
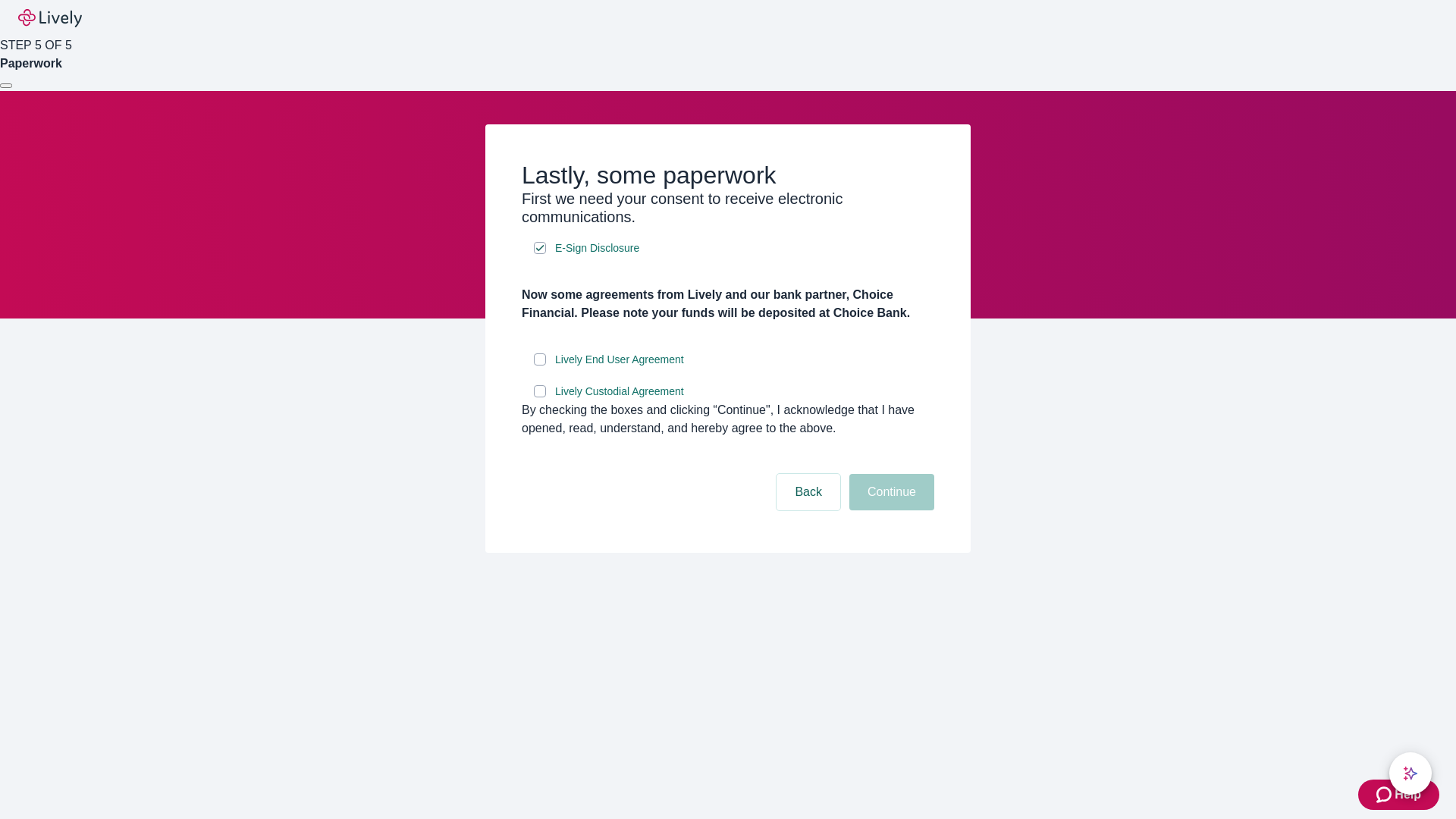
click at [540, 365] on input "Lively End User Agreement" at bounding box center [540, 360] width 12 height 12
checkbox input "true"
click at [540, 397] on input "Lively Custodial Agreement" at bounding box center [540, 392] width 12 height 12
checkbox input "true"
click at [889, 510] on button "Continue" at bounding box center [892, 492] width 85 height 36
